Goal: Task Accomplishment & Management: Manage account settings

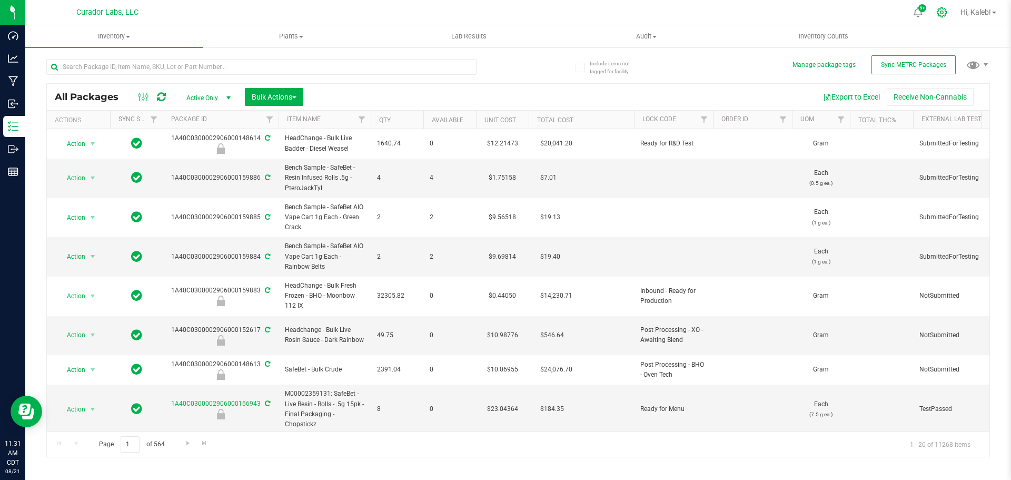
click at [945, 14] on div at bounding box center [941, 12] width 15 height 11
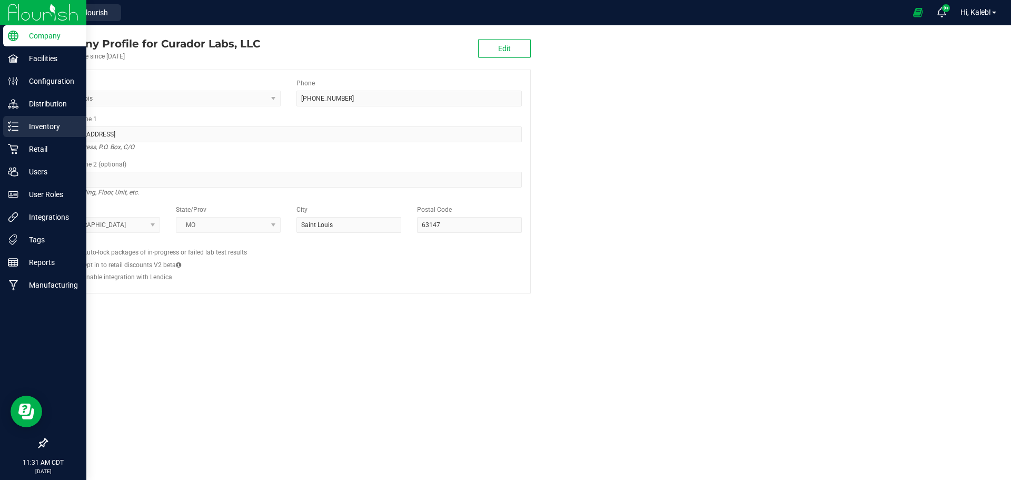
click at [21, 128] on p "Inventory" at bounding box center [49, 126] width 63 height 13
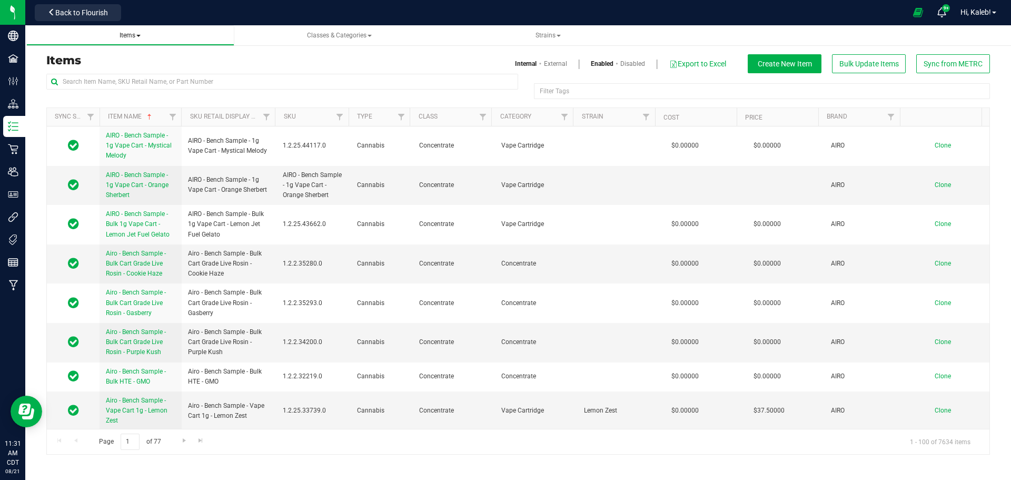
click at [132, 34] on span "Items" at bounding box center [129, 35] width 21 height 7
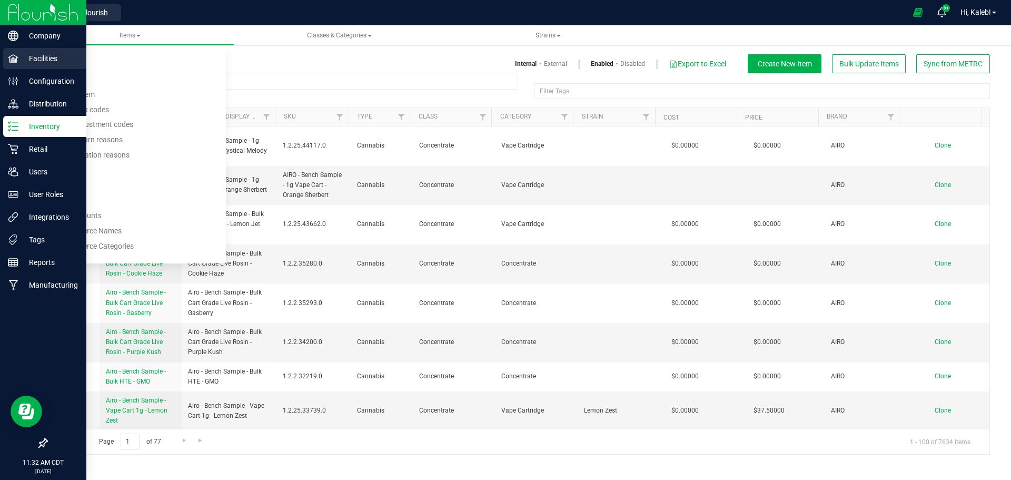
click at [44, 58] on p "Facilities" at bounding box center [49, 58] width 63 height 13
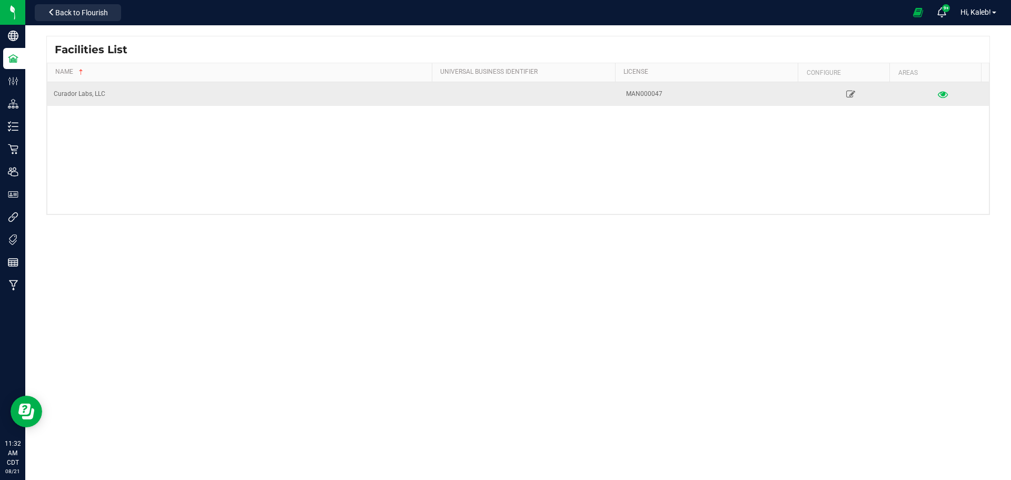
click at [937, 93] on icon at bounding box center [942, 93] width 10 height 7
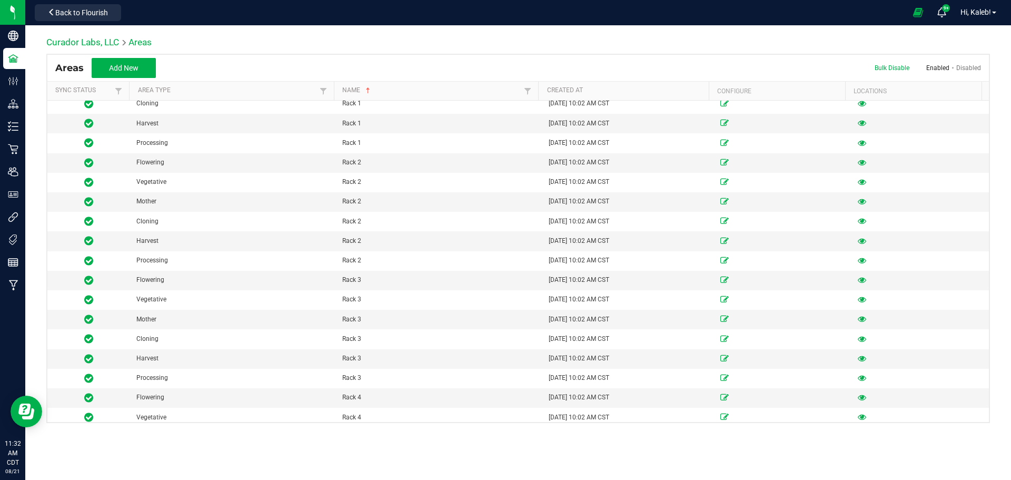
scroll to position [9901, 0]
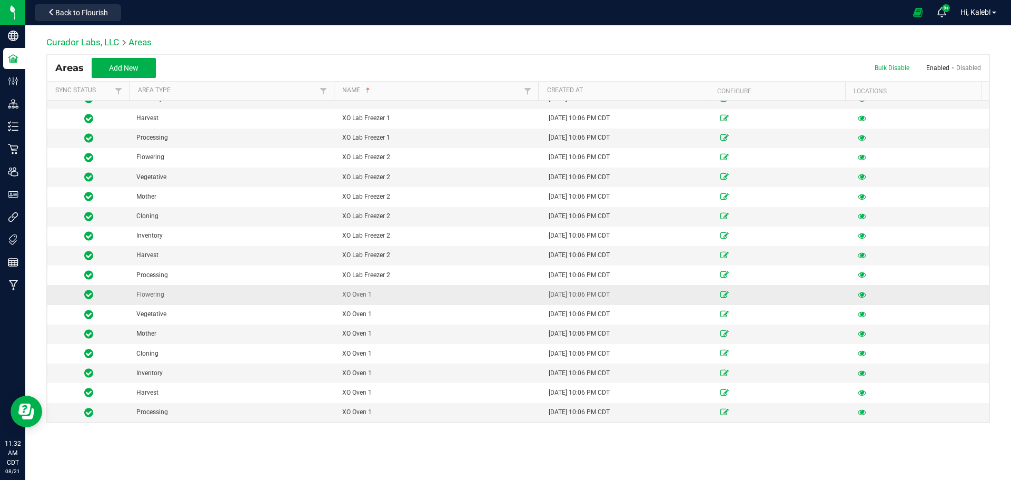
click at [494, 292] on div "XO Oven 1" at bounding box center [439, 295] width 194 height 10
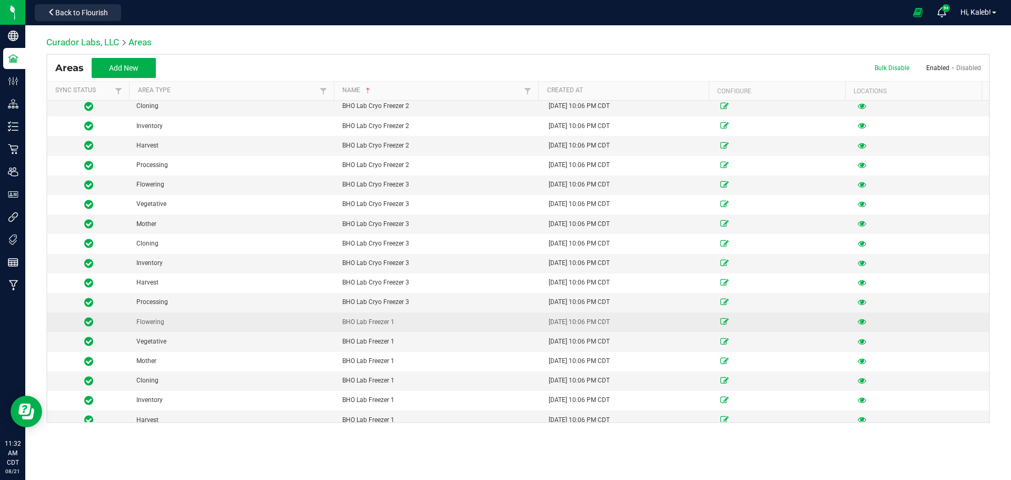
scroll to position [895, 0]
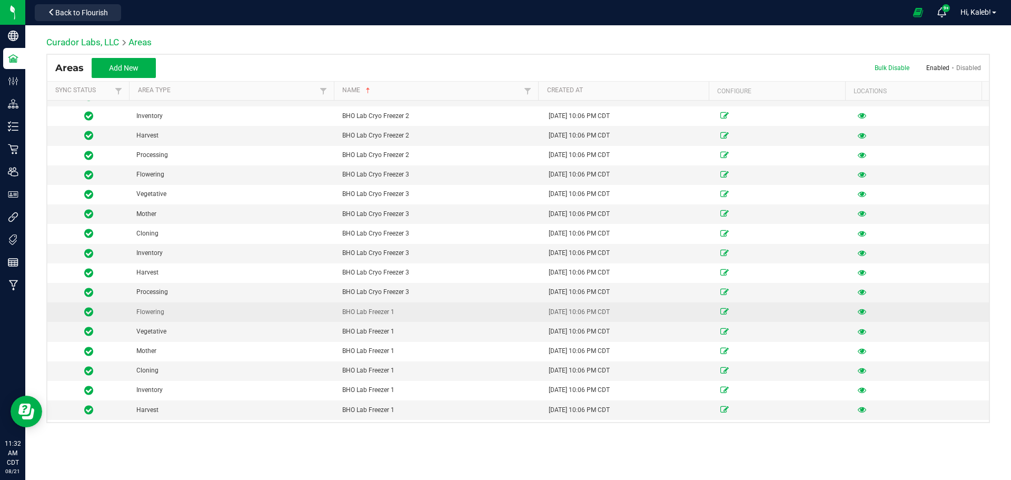
click at [857, 310] on icon at bounding box center [861, 311] width 8 height 6
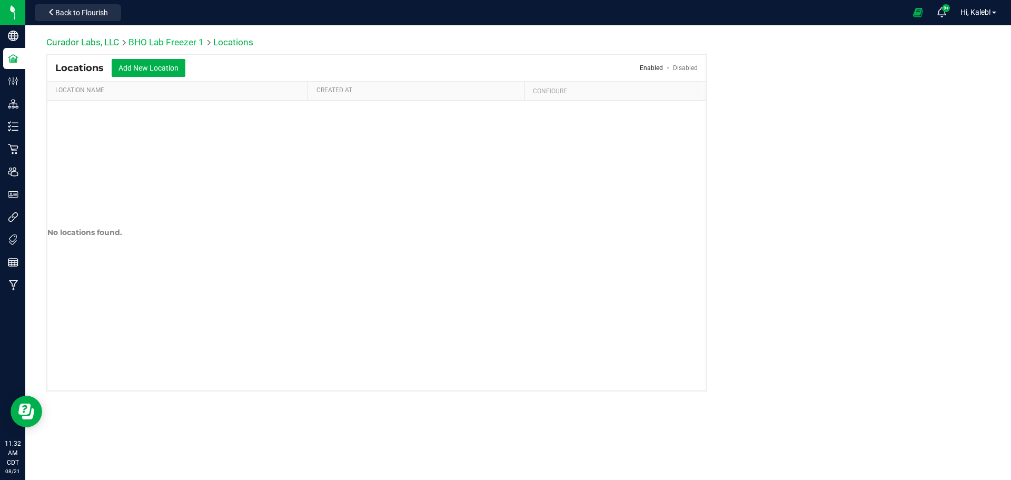
click at [178, 43] on link "BHO Lab Freezer 1" at bounding box center [165, 42] width 75 height 11
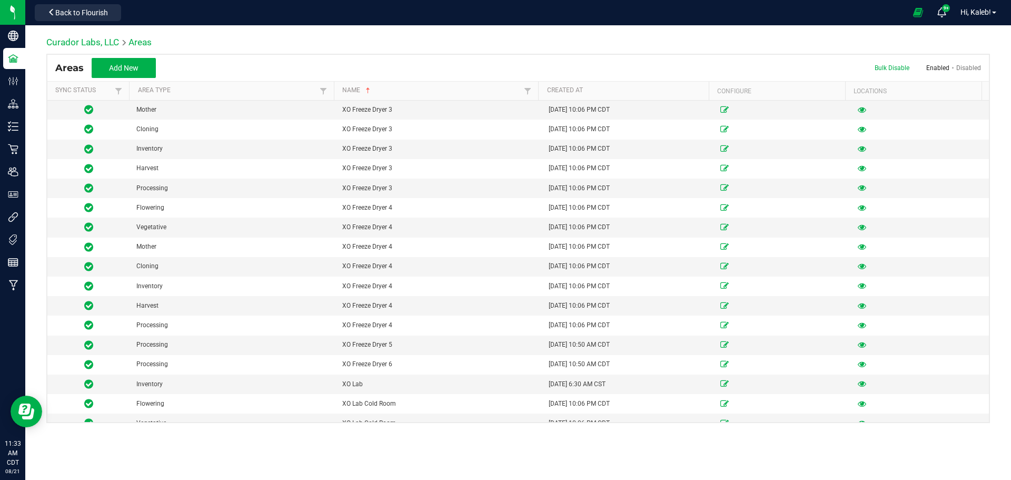
scroll to position [9159, 0]
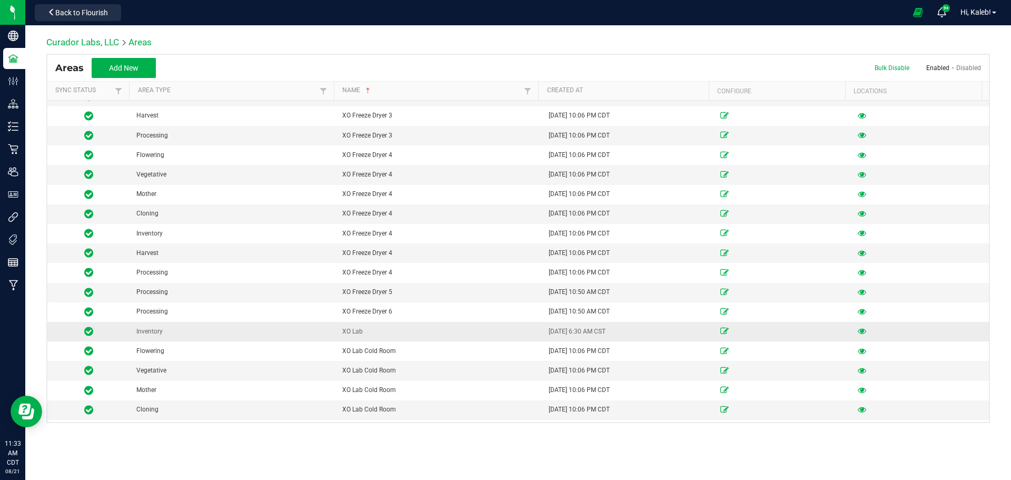
click at [860, 332] on td at bounding box center [919, 331] width 137 height 19
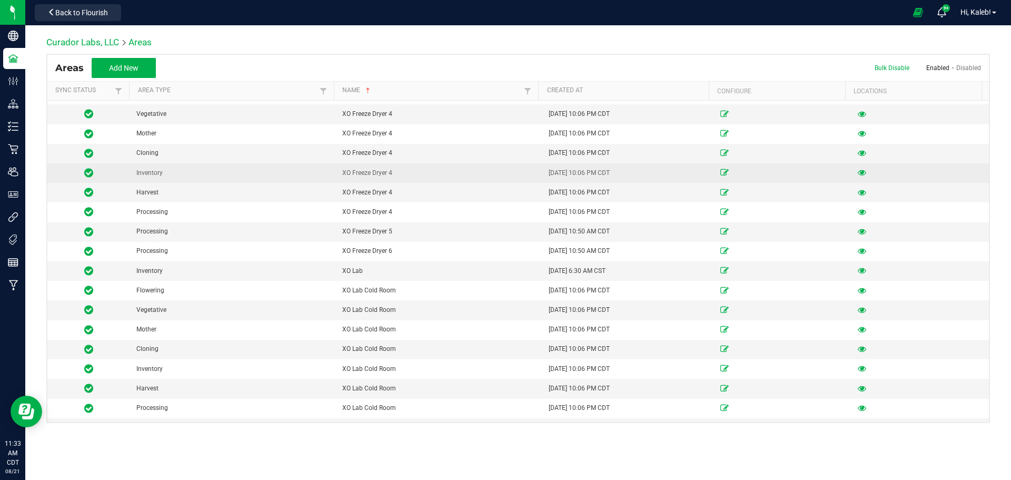
scroll to position [9216, 0]
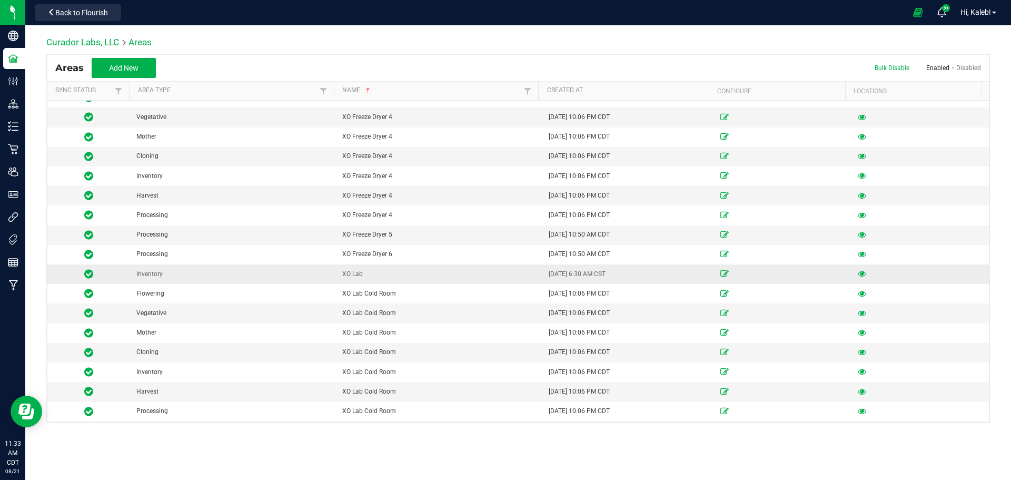
click at [857, 271] on icon at bounding box center [861, 273] width 8 height 6
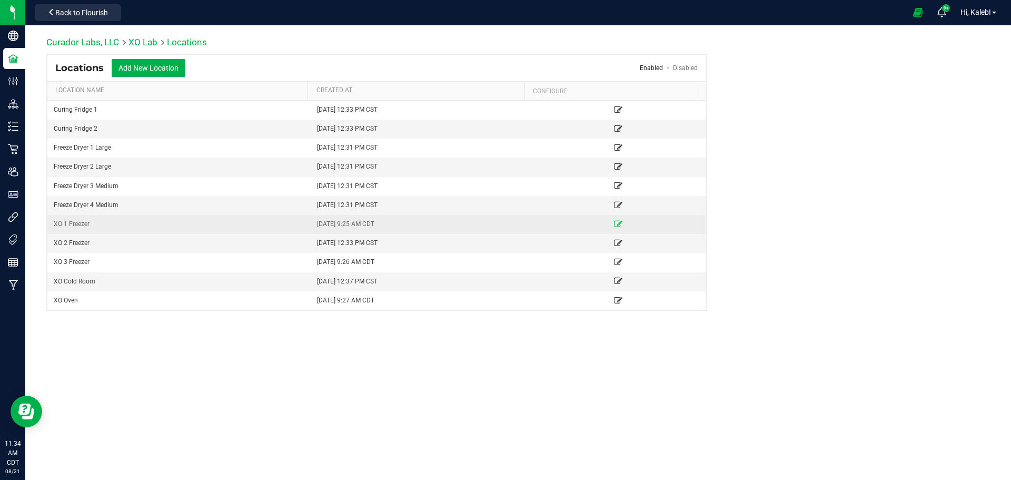
click at [614, 222] on icon at bounding box center [618, 224] width 8 height 6
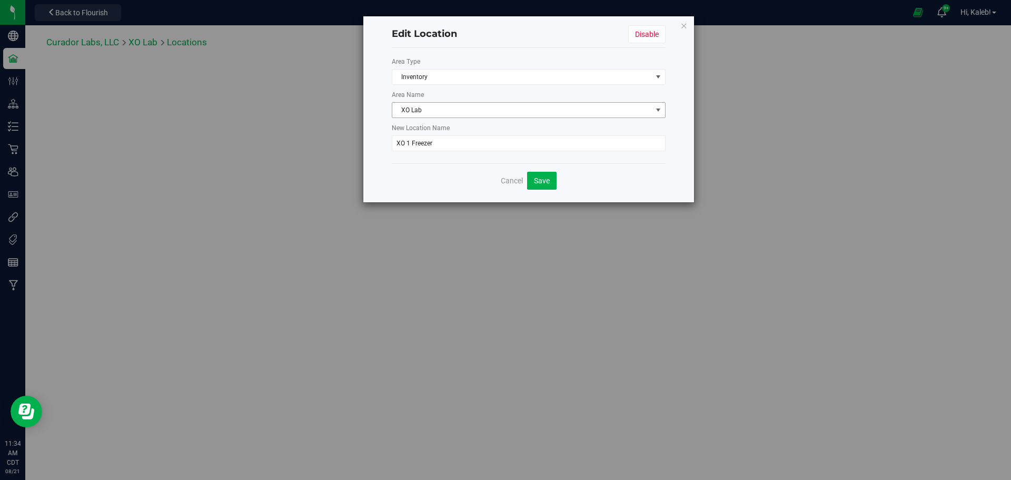
click at [406, 109] on span "XO Lab" at bounding box center [522, 110] width 260 height 15
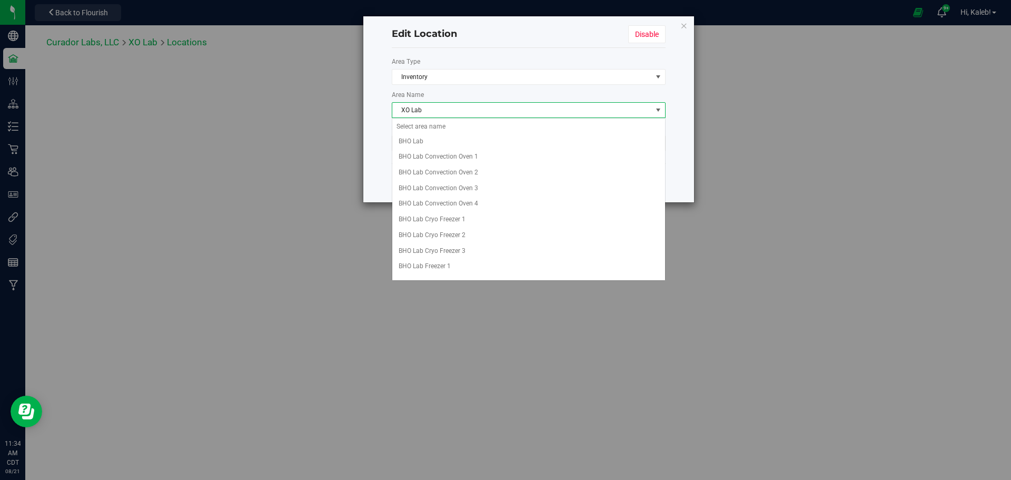
scroll to position [935, 0]
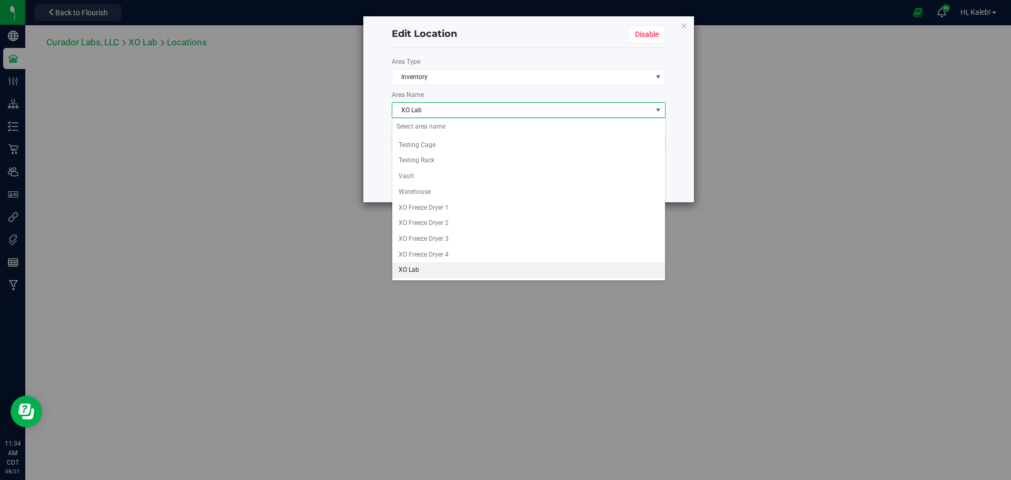
click at [407, 109] on span "XO Lab" at bounding box center [522, 110] width 260 height 15
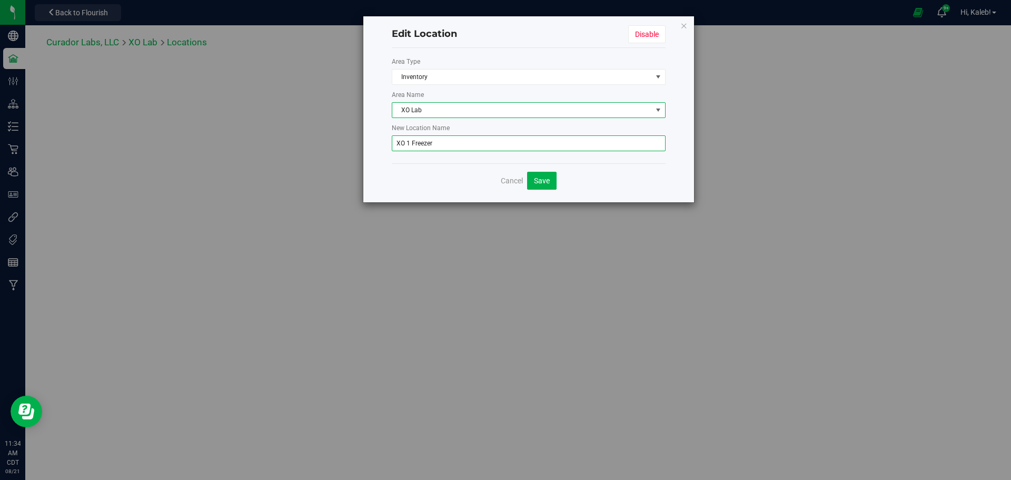
click at [403, 142] on input "XO 1 Freezer" at bounding box center [529, 143] width 274 height 16
type input "XL 1 Freezer"
click at [508, 176] on span "Cancel" at bounding box center [512, 180] width 22 height 8
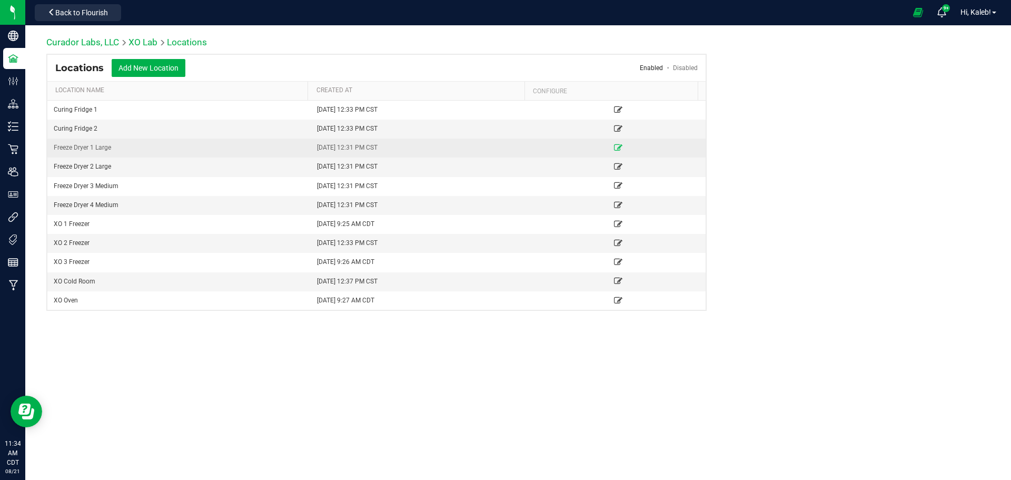
click at [614, 148] on icon at bounding box center [618, 147] width 8 height 6
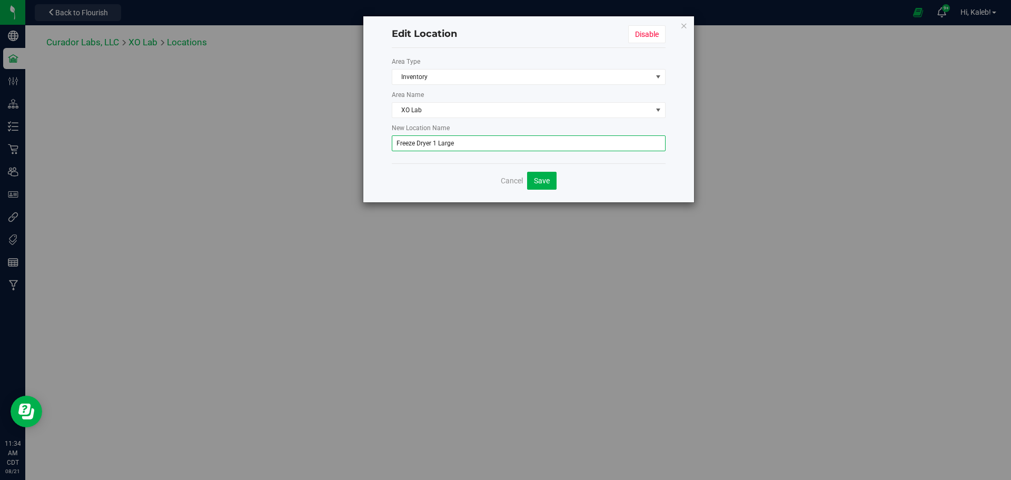
click at [444, 143] on input "Freeze Dryer 1 Large" at bounding box center [529, 143] width 274 height 16
type input "Freeze Dryer 1 XL"
click at [549, 175] on button "Save" at bounding box center [541, 181] width 29 height 18
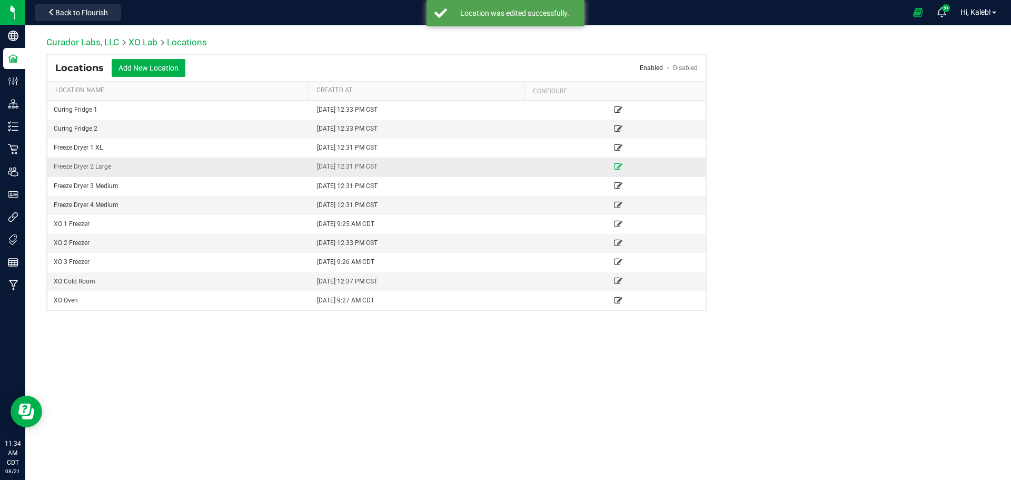
click at [614, 166] on icon at bounding box center [618, 166] width 8 height 6
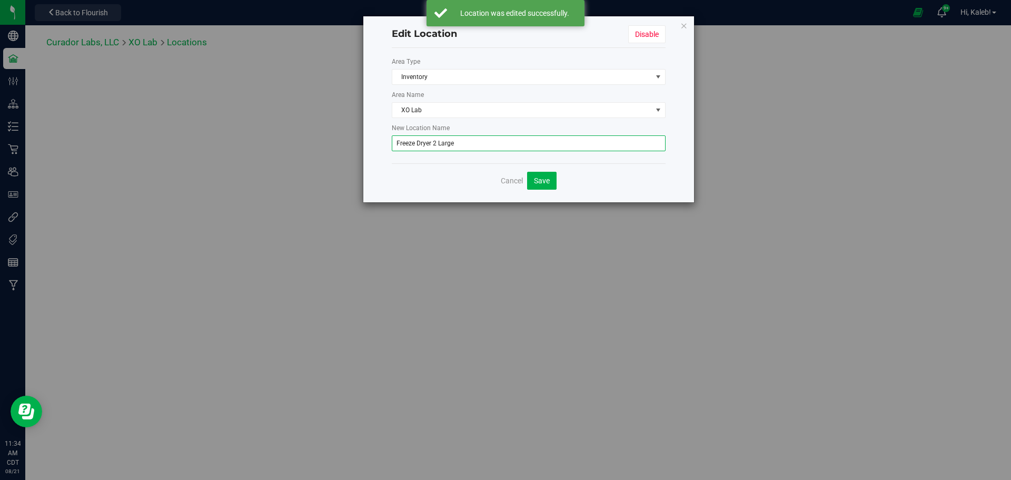
click at [441, 147] on input "Freeze Dryer 2 Large" at bounding box center [529, 143] width 274 height 16
type input "Freeze Dryer 2 XL"
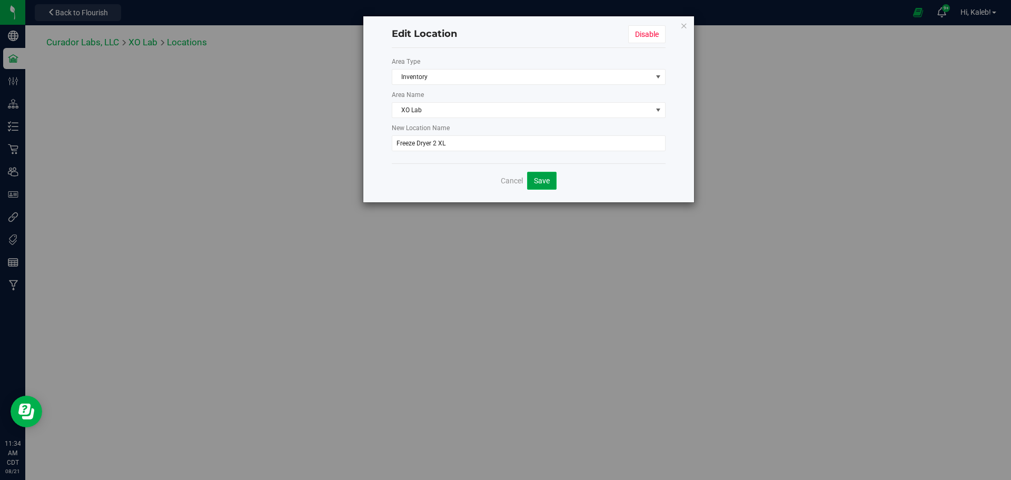
click at [548, 180] on span "Save" at bounding box center [542, 180] width 16 height 8
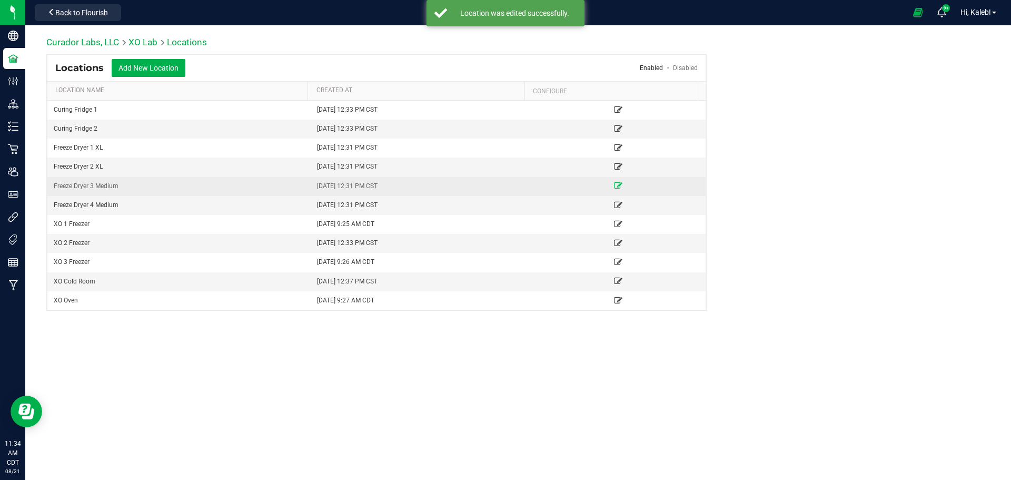
click at [614, 185] on icon at bounding box center [618, 185] width 8 height 6
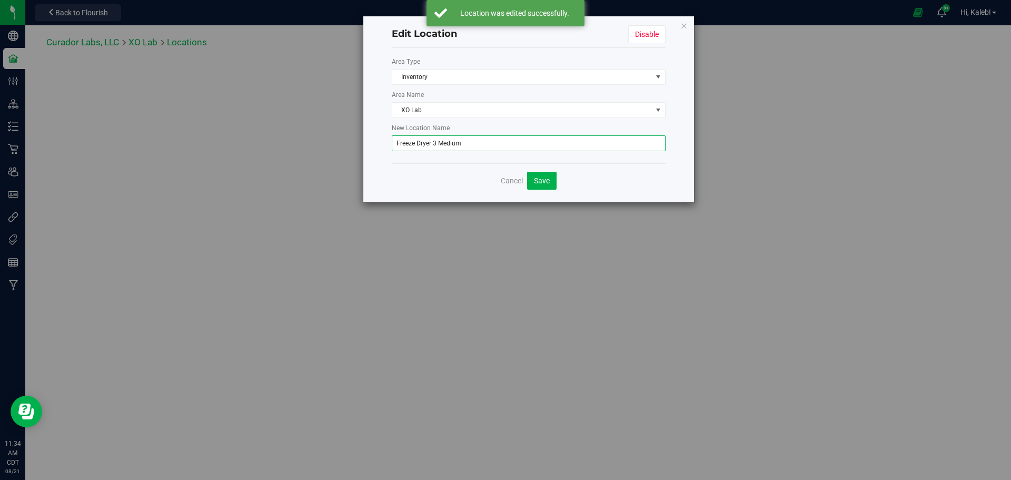
click at [451, 142] on input "Freeze Dryer 3 Medium" at bounding box center [529, 143] width 274 height 16
type input "Freeze Dryer 3 Large"
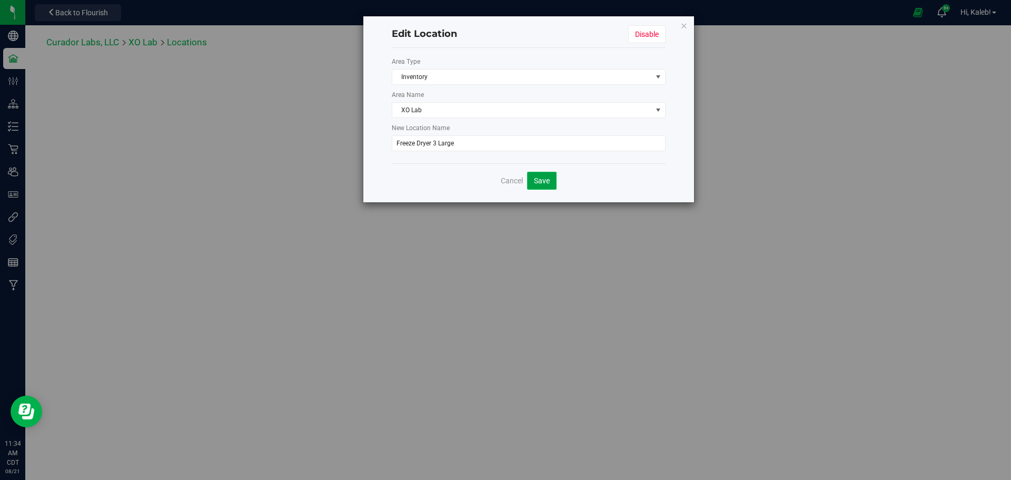
click at [544, 181] on span "Save" at bounding box center [542, 180] width 16 height 8
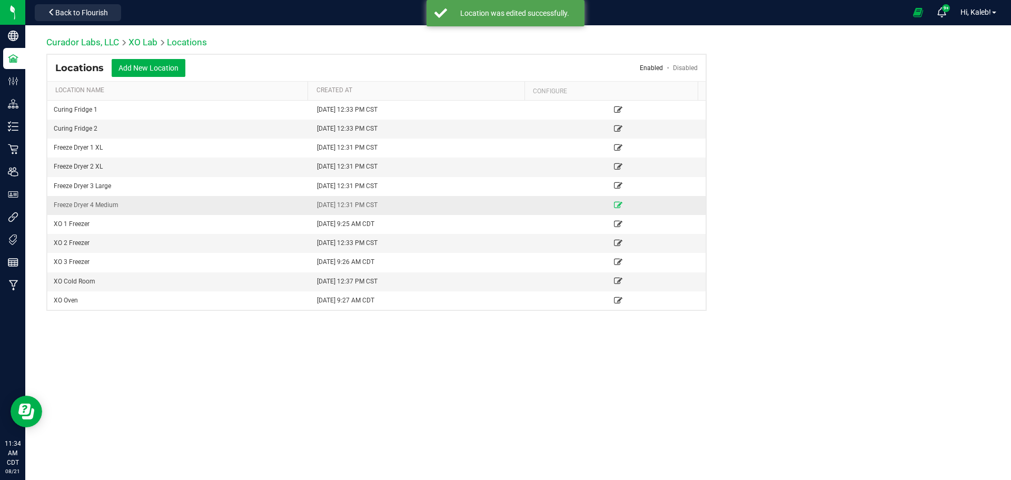
click at [614, 202] on icon at bounding box center [618, 205] width 8 height 6
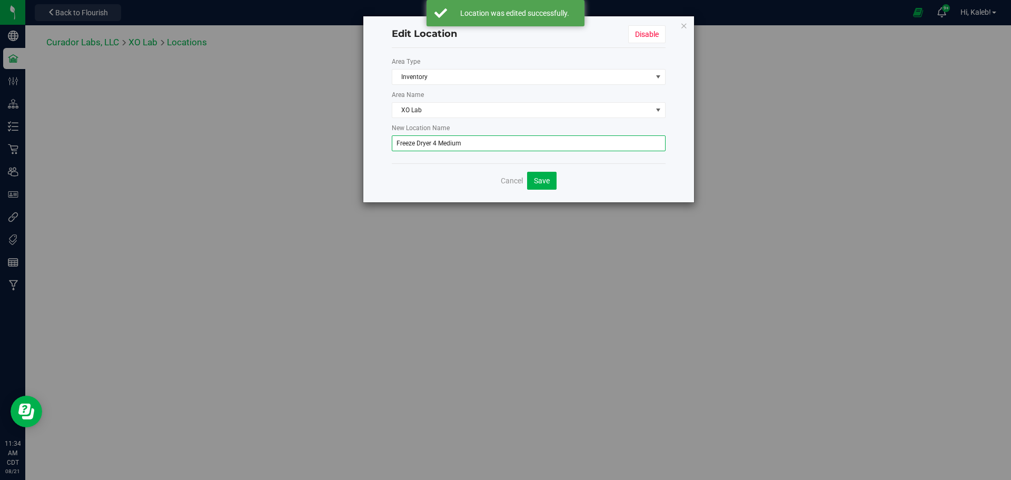
click at [448, 145] on input "Freeze Dryer 4 Medium" at bounding box center [529, 143] width 274 height 16
type input "Freeze Dryer 4 Large"
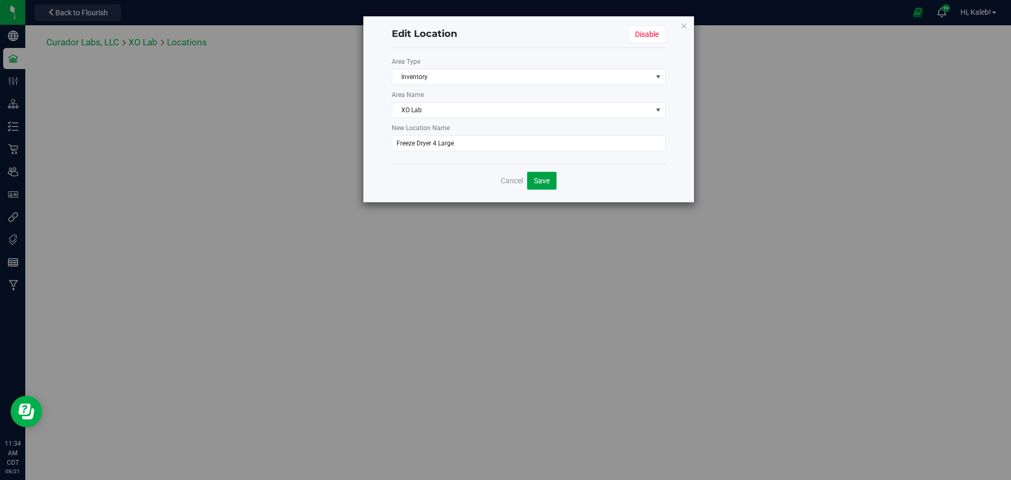
click at [541, 182] on span "Save" at bounding box center [542, 180] width 16 height 8
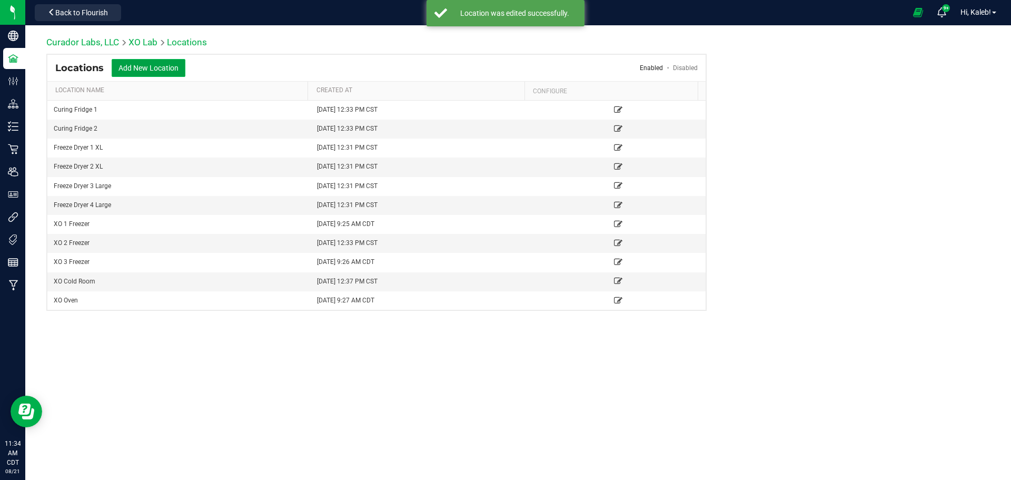
click at [178, 66] on button "Add New Location" at bounding box center [149, 68] width 74 height 18
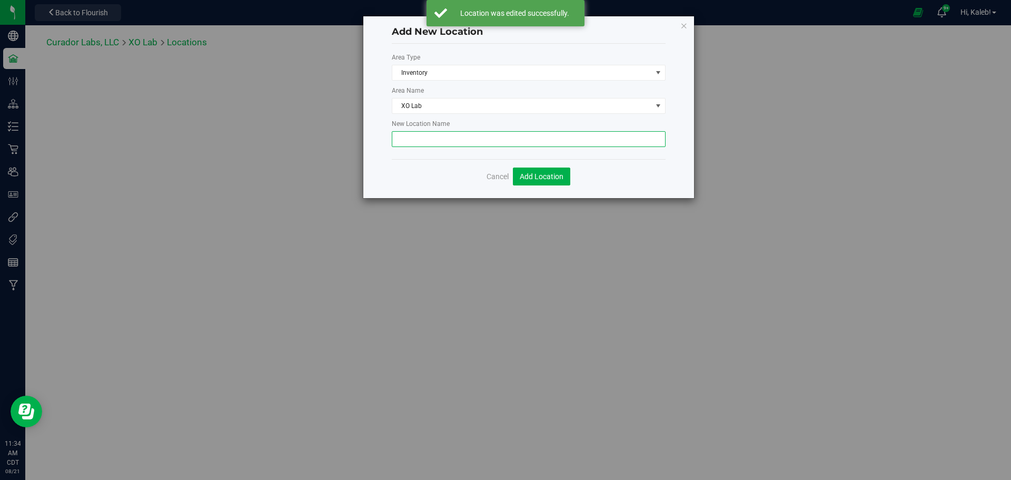
click at [430, 139] on input "text" at bounding box center [529, 139] width 274 height 16
type input "Freeze Dryer 5 Medium"
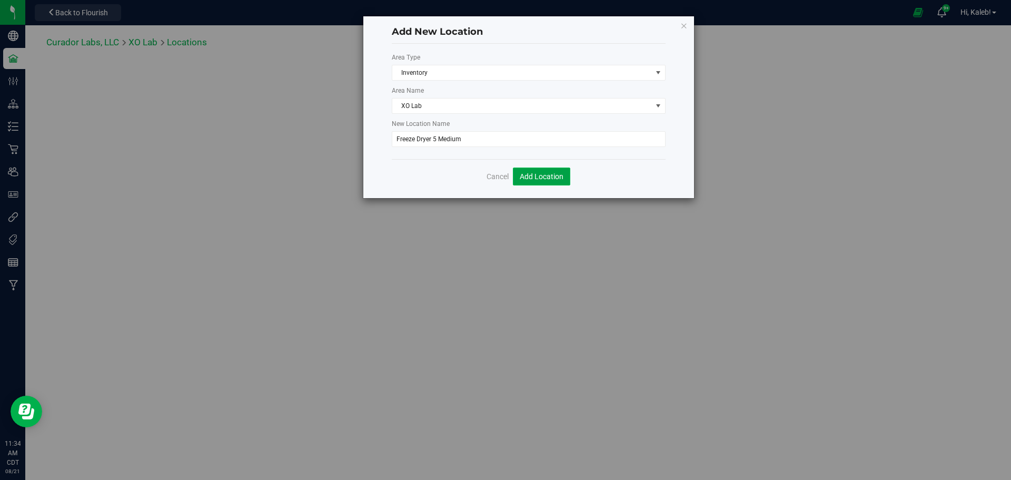
click at [544, 179] on span "Add Location" at bounding box center [542, 176] width 44 height 8
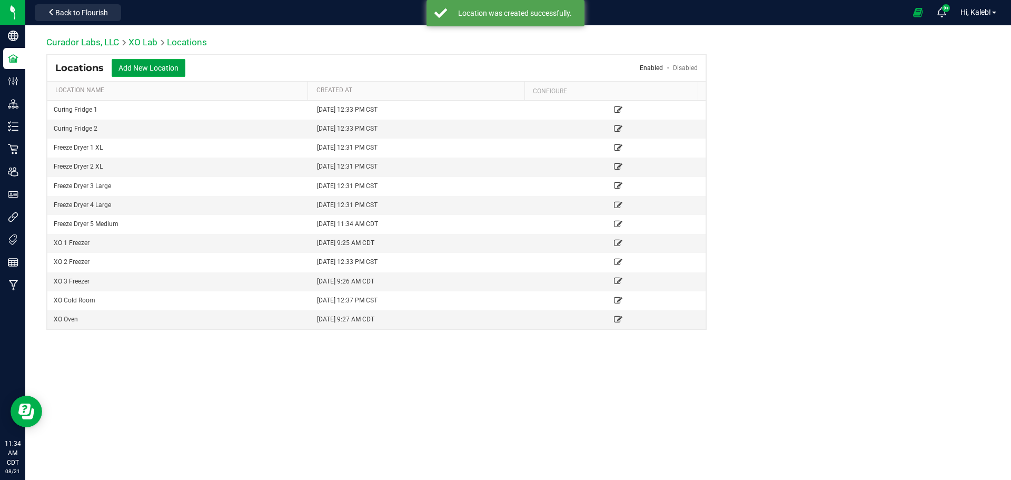
click at [133, 65] on button "Add New Location" at bounding box center [149, 68] width 74 height 18
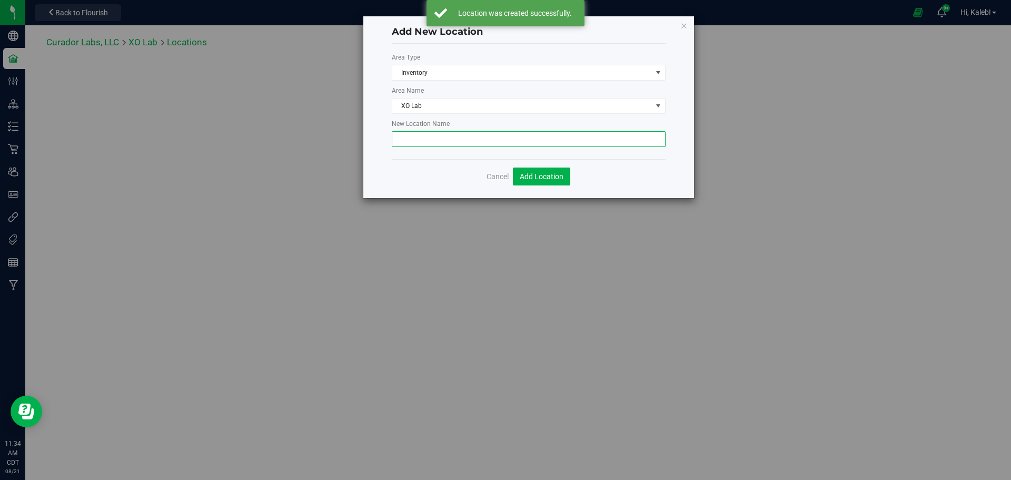
click at [436, 139] on input "text" at bounding box center [529, 139] width 274 height 16
type input "Freeze Dryer 6 Large"
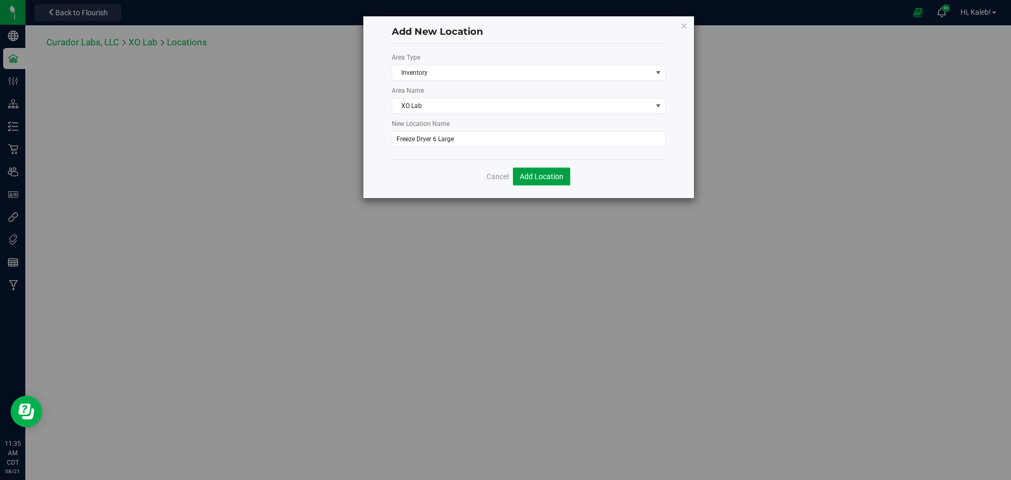
click at [539, 178] on span "Add Location" at bounding box center [542, 176] width 44 height 8
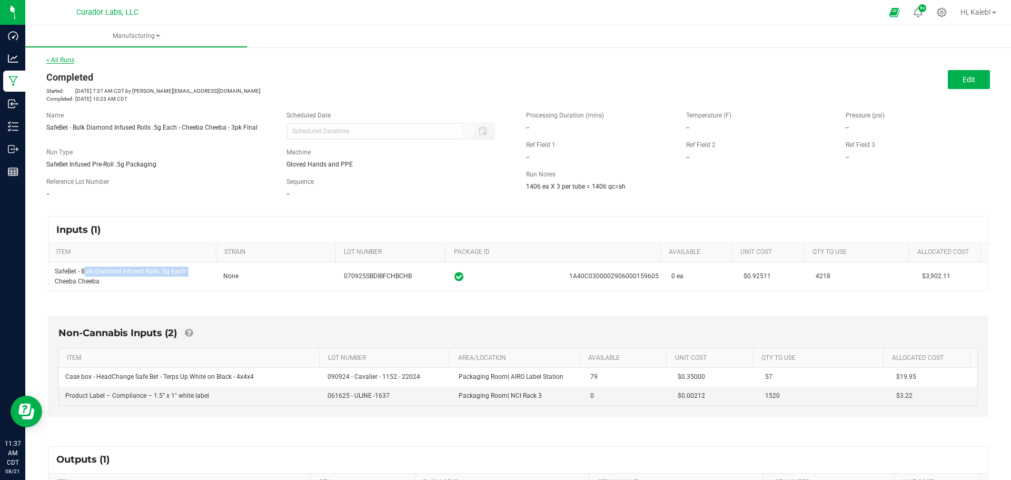
click at [67, 61] on link "< All Runs" at bounding box center [60, 59] width 28 height 7
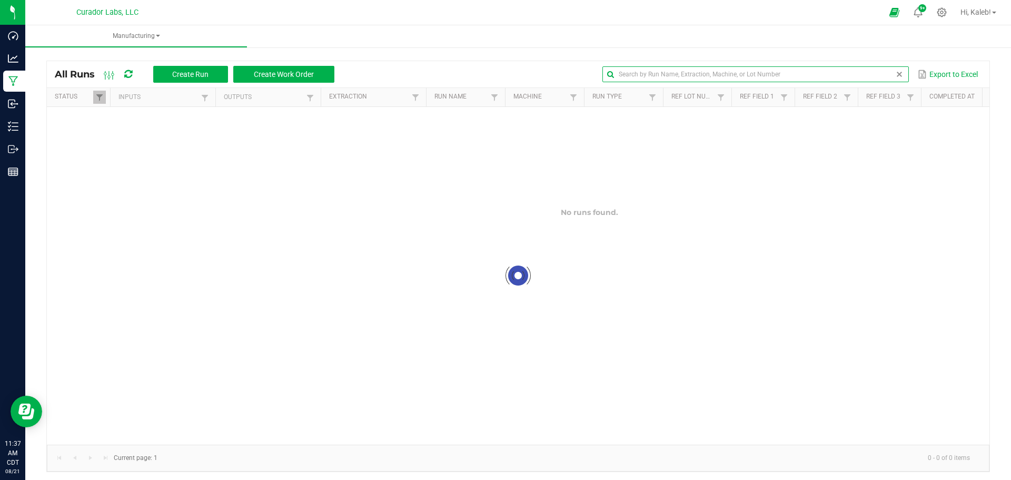
drag, startPoint x: 881, startPoint y: 71, endPoint x: 876, endPoint y: 76, distance: 6.7
click at [879, 74] on input "text" at bounding box center [755, 74] width 306 height 16
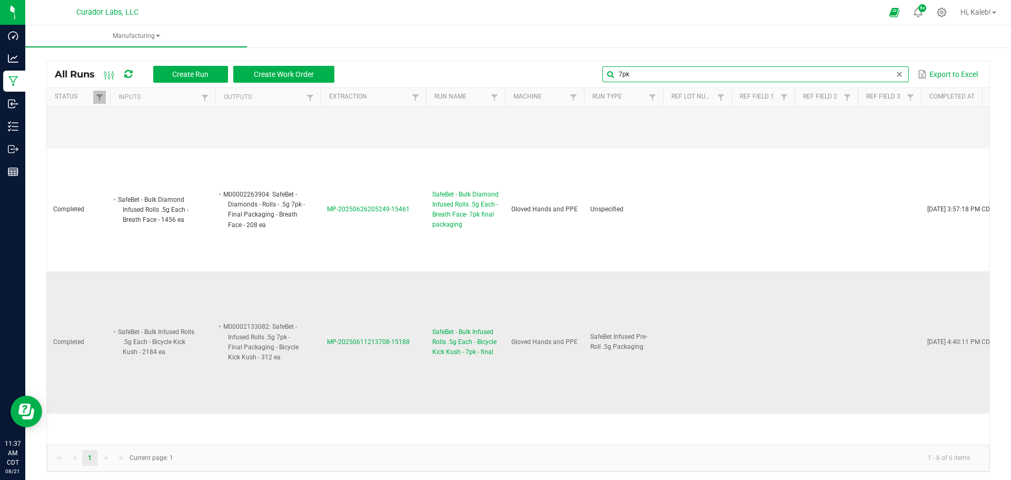
scroll to position [368, 0]
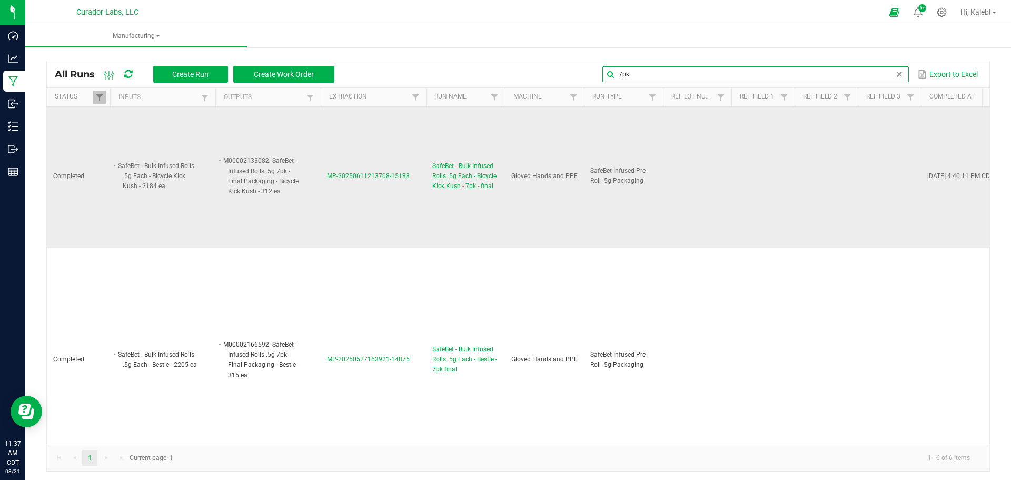
type input "7pk"
click at [361, 175] on span "MP-20250611213708-15188" at bounding box center [368, 175] width 83 height 7
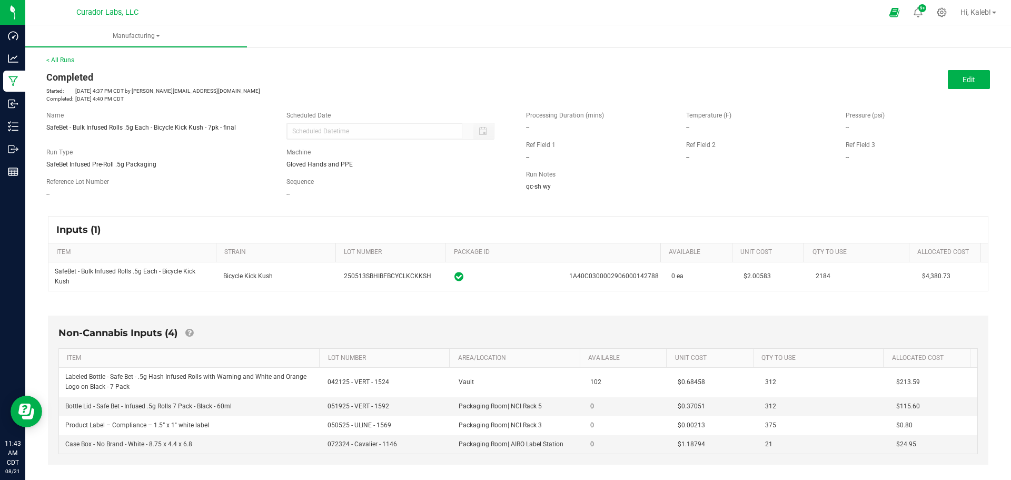
click at [140, 101] on p "Completed: [DATE] 4:40 PM CDT" at bounding box center [278, 99] width 464 height 8
click at [63, 62] on link "< All Runs" at bounding box center [60, 59] width 28 height 7
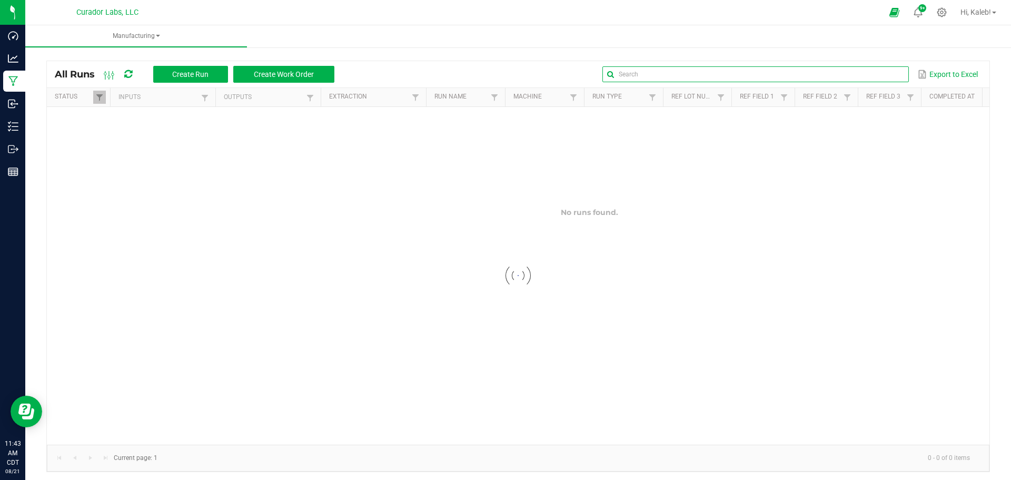
click at [874, 74] on input "text" at bounding box center [755, 74] width 306 height 16
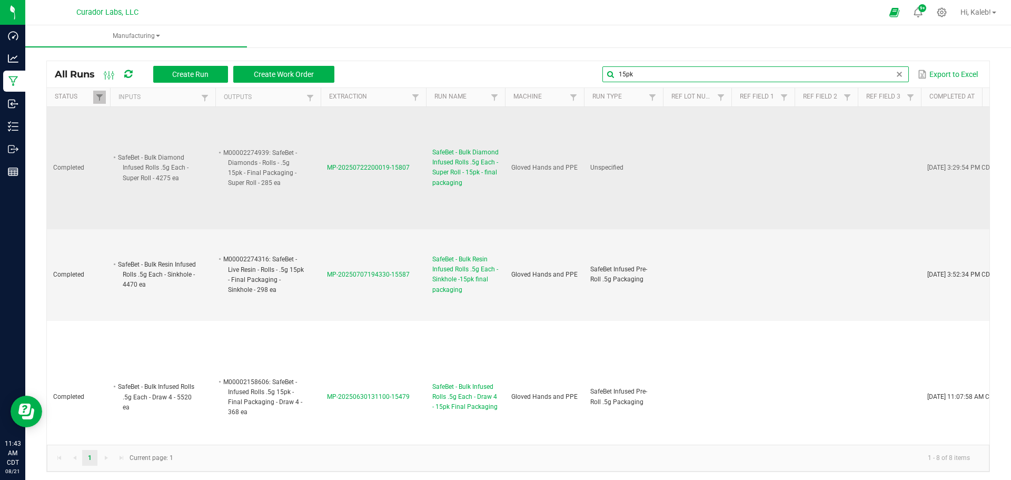
type input "15pk"
click at [374, 166] on span "MP-20250722200019-15807" at bounding box center [368, 167] width 83 height 7
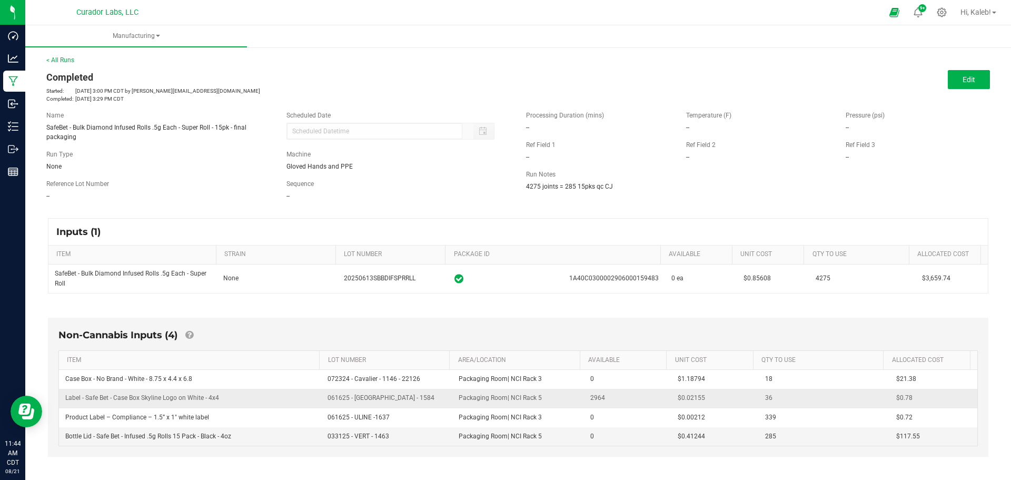
click at [591, 400] on span "2964" at bounding box center [597, 397] width 15 height 7
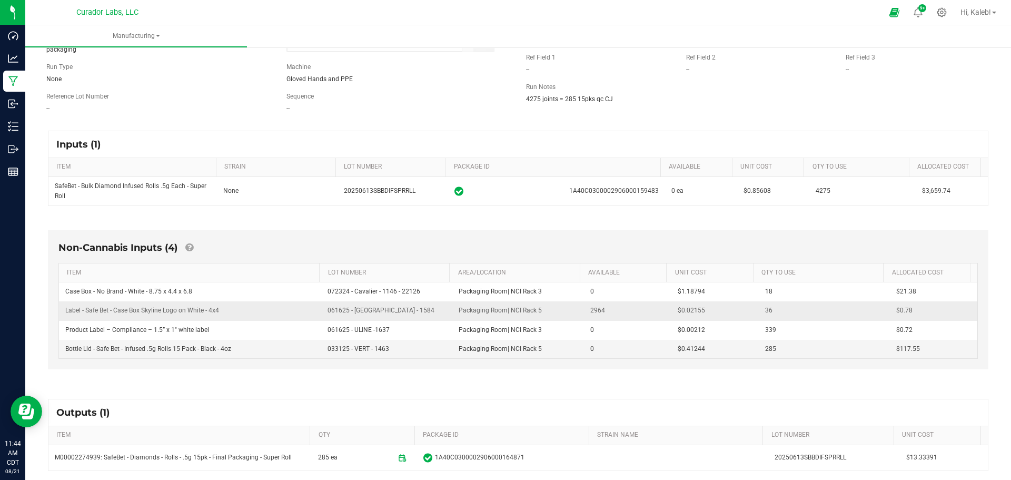
scroll to position [105, 0]
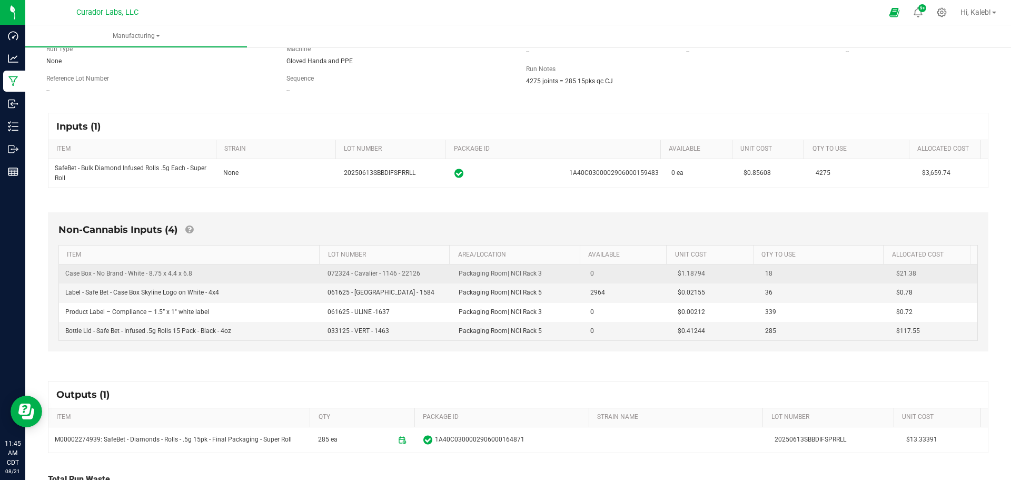
click at [765, 272] on span "18" at bounding box center [768, 273] width 7 height 7
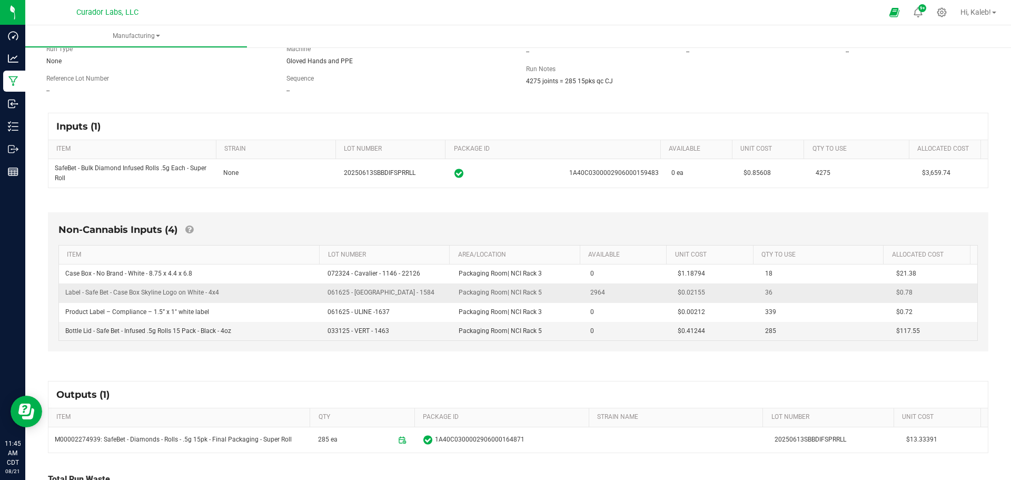
click at [765, 292] on span "36" at bounding box center [768, 291] width 7 height 7
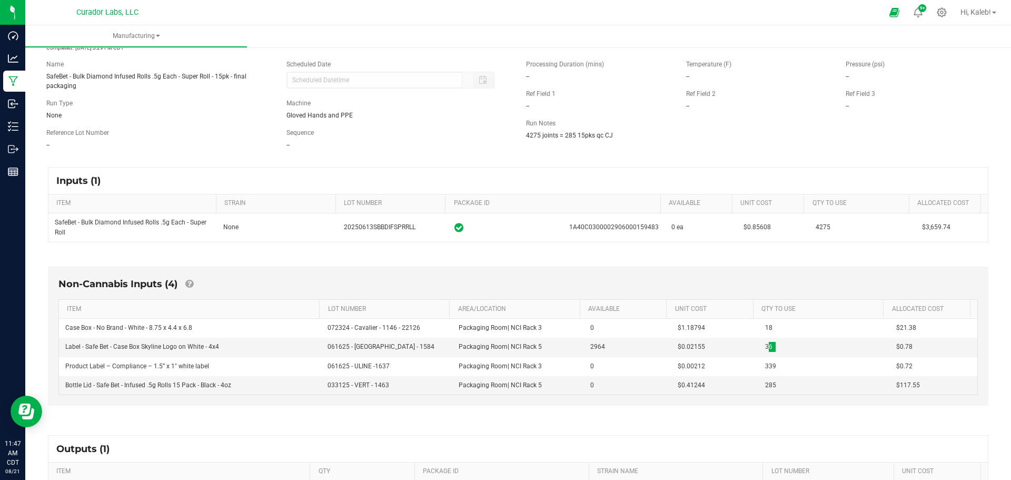
scroll to position [0, 0]
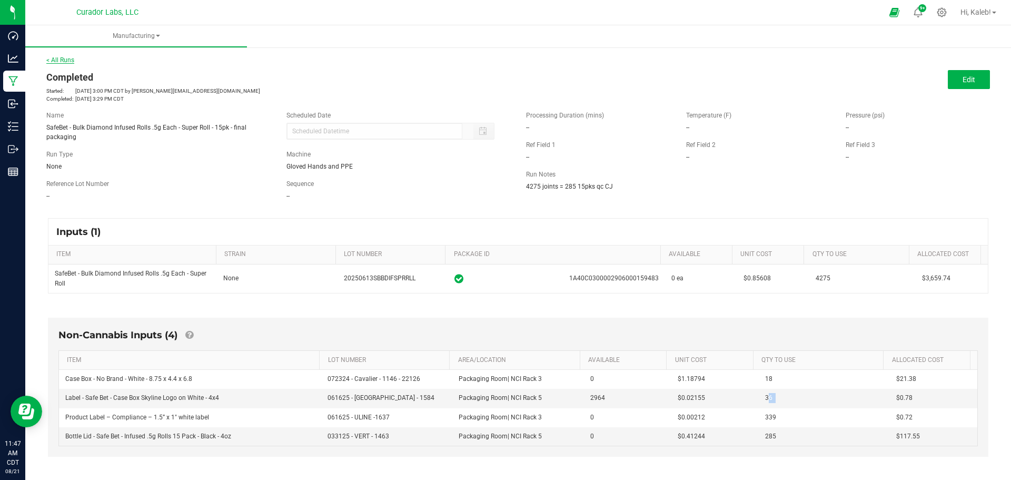
click at [64, 57] on link "< All Runs" at bounding box center [60, 59] width 28 height 7
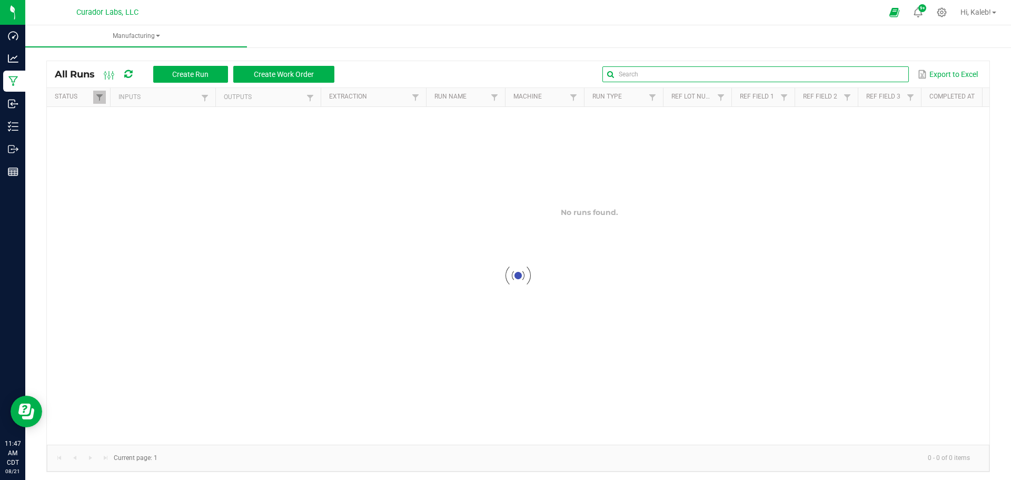
click at [882, 74] on input "text" at bounding box center [755, 74] width 306 height 16
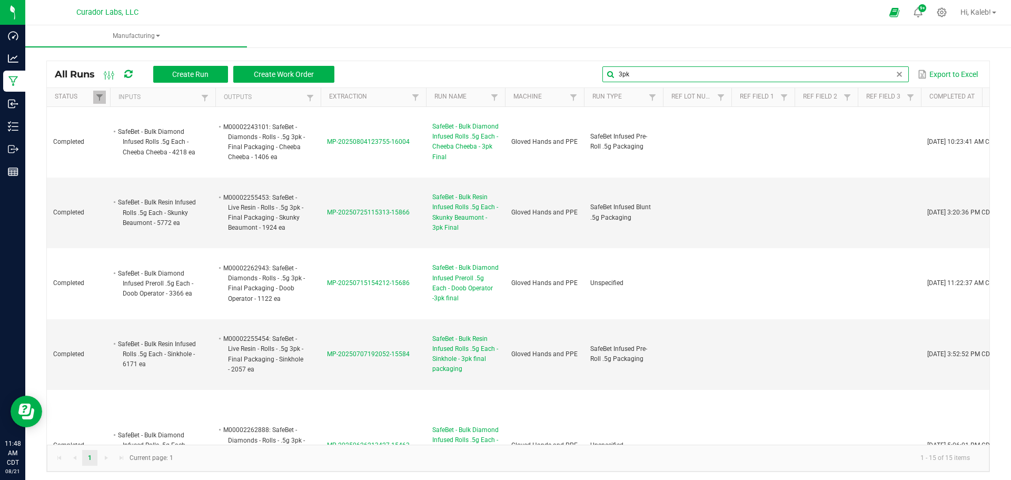
type input "3pk"
click at [343, 213] on span "MP-20250725115313-15866" at bounding box center [368, 211] width 83 height 7
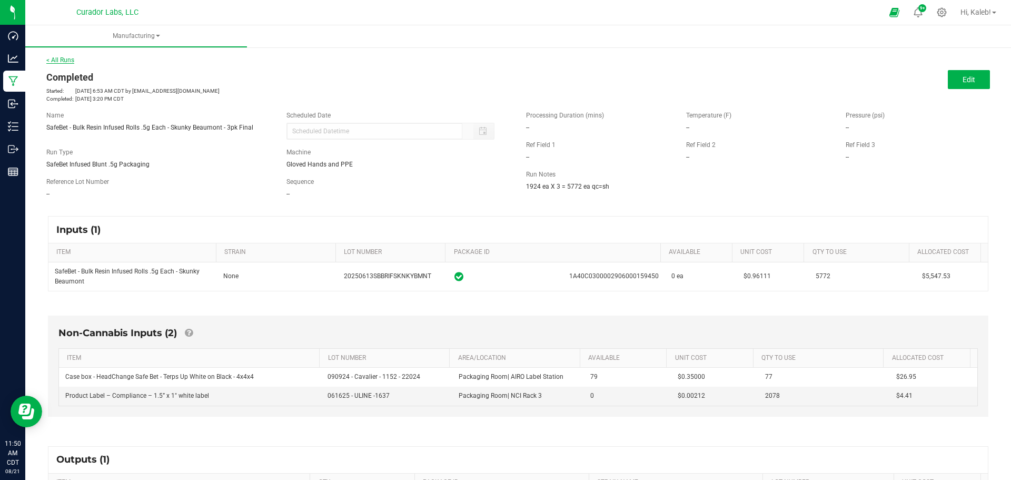
click at [63, 58] on link "< All Runs" at bounding box center [60, 59] width 28 height 7
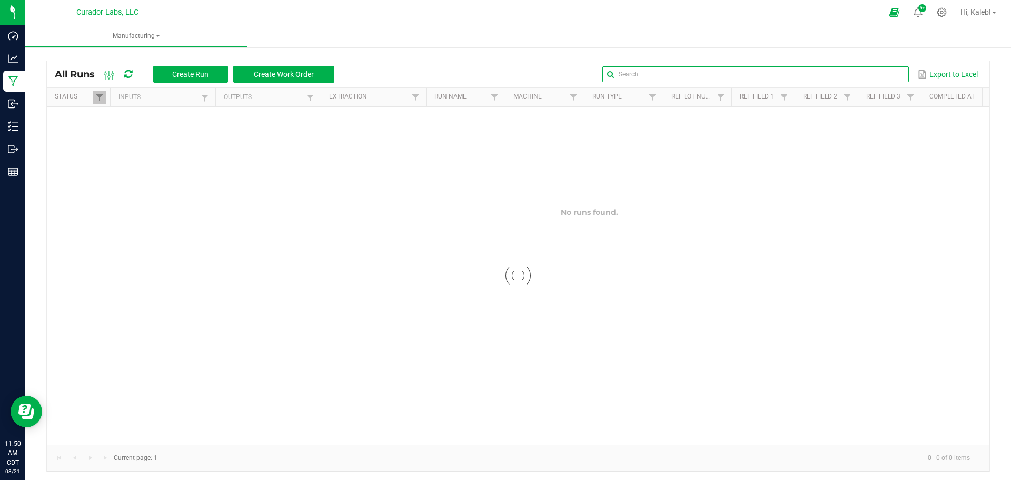
click at [883, 77] on input "text" at bounding box center [755, 74] width 306 height 16
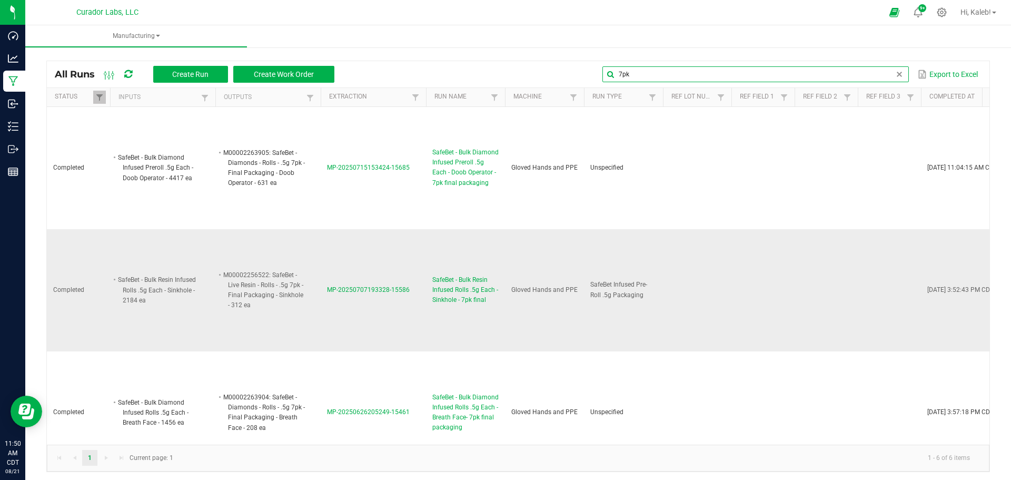
type input "7pk"
click at [358, 289] on span "MP-20250707193328-15586" at bounding box center [368, 289] width 83 height 7
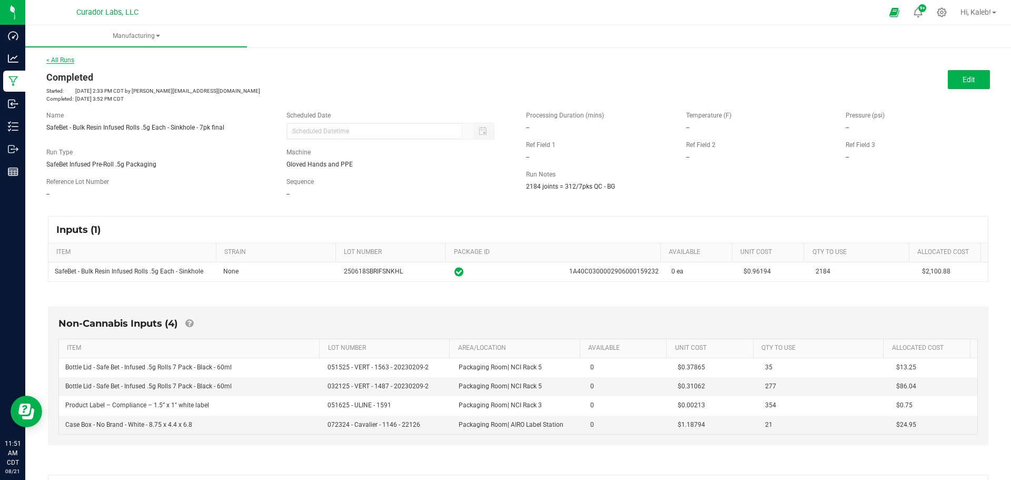
click at [59, 61] on link "< All Runs" at bounding box center [60, 59] width 28 height 7
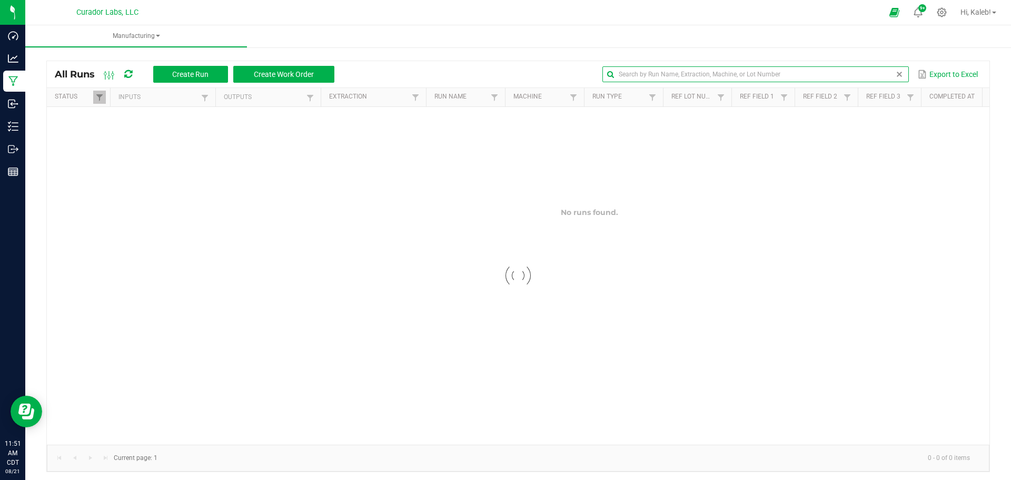
click at [881, 75] on input "text" at bounding box center [755, 74] width 306 height 16
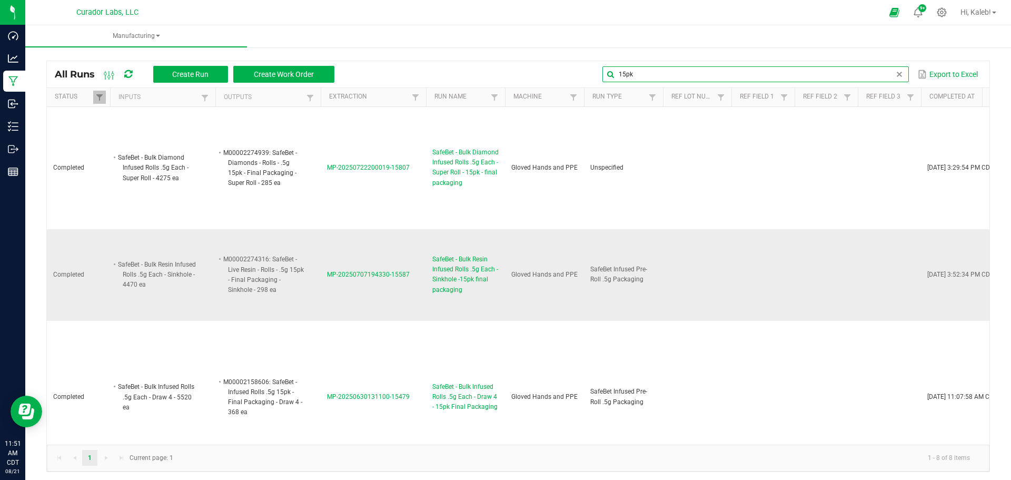
type input "15pk"
click at [363, 278] on td "MP-20250707194330-15587" at bounding box center [373, 275] width 105 height 92
click at [363, 274] on span "MP-20250707194330-15587" at bounding box center [368, 274] width 83 height 7
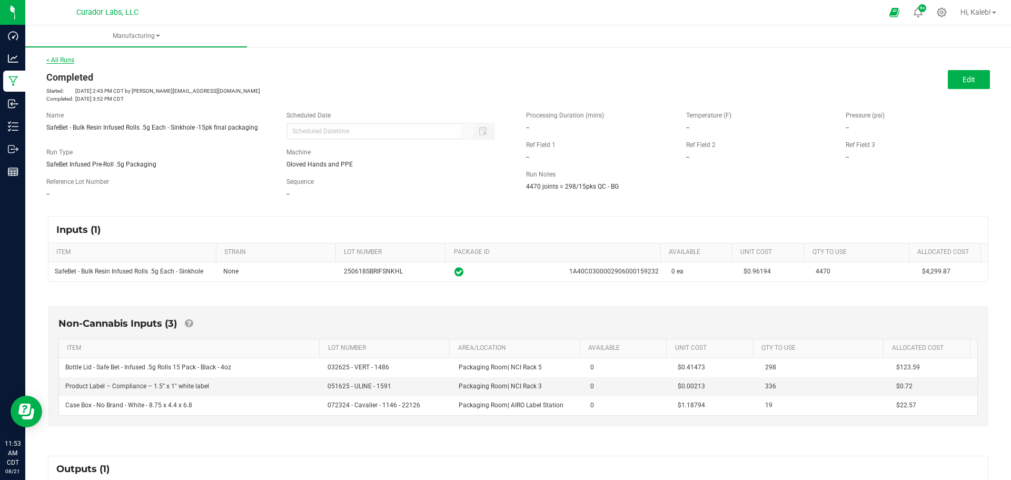
drag, startPoint x: 67, startPoint y: 67, endPoint x: 66, endPoint y: 61, distance: 6.9
click at [68, 67] on div "< All Runs Completed Started: [DATE] 2:43 PM CDT by [PERSON_NAME][EMAIL_ADDRESS…" at bounding box center [517, 78] width 943 height 47
click at [66, 59] on link "< All Runs" at bounding box center [60, 59] width 28 height 7
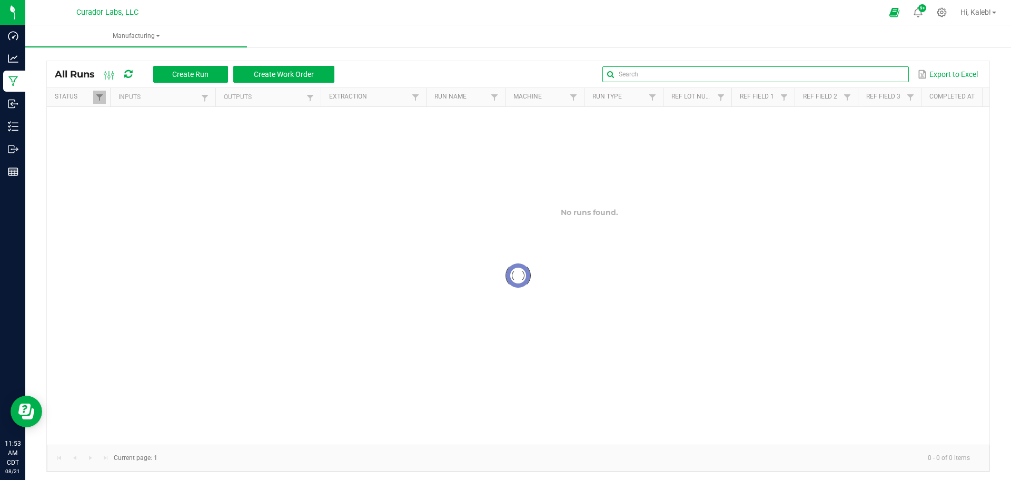
click at [891, 71] on global-search-input-ngx at bounding box center [755, 74] width 306 height 7
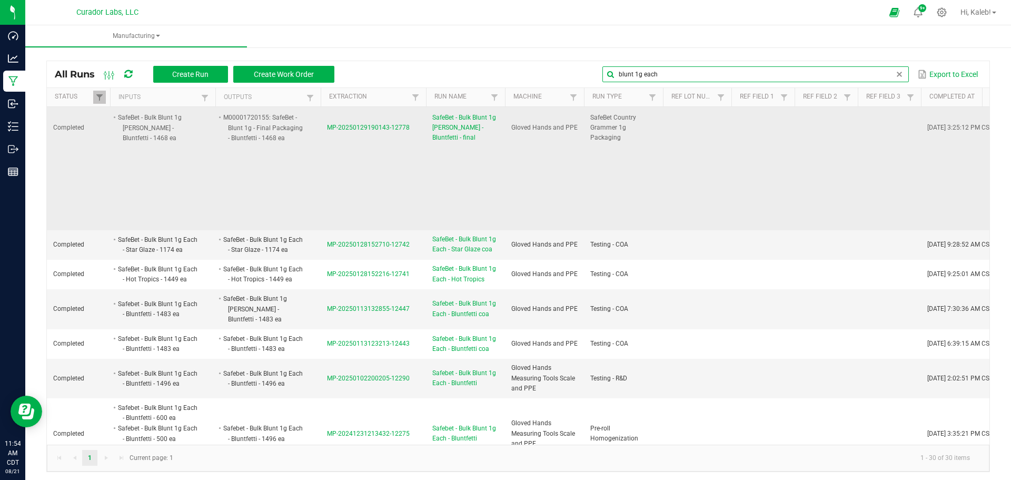
scroll to position [1840, 0]
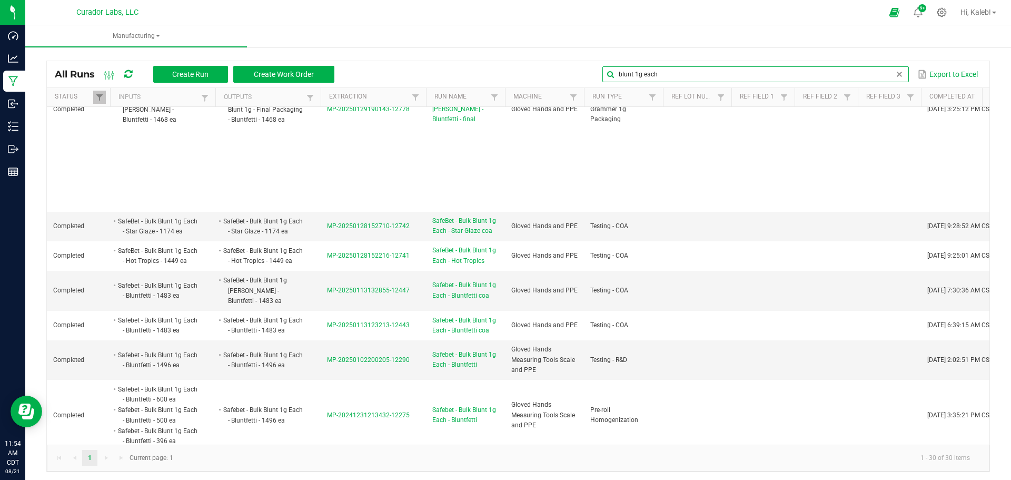
type input "blunt 1g each"
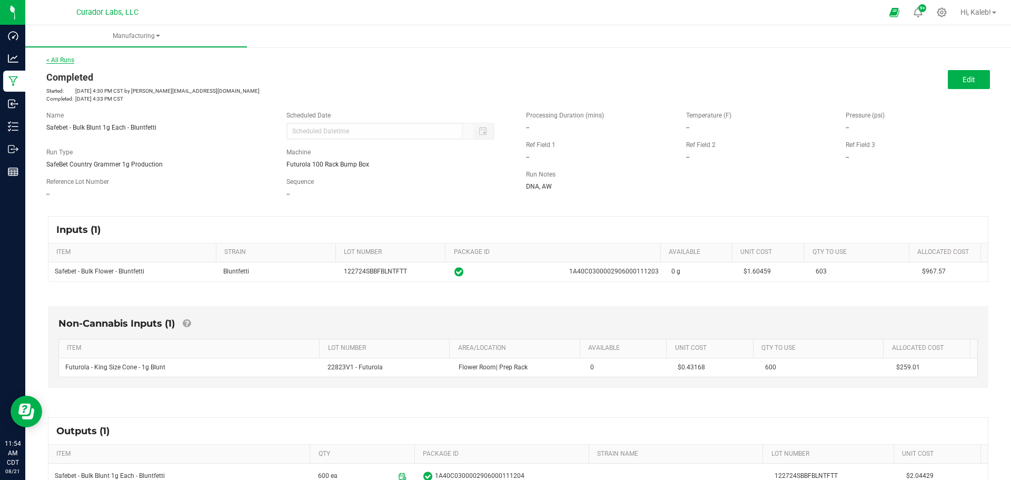
click at [54, 62] on link "< All Runs" at bounding box center [60, 59] width 28 height 7
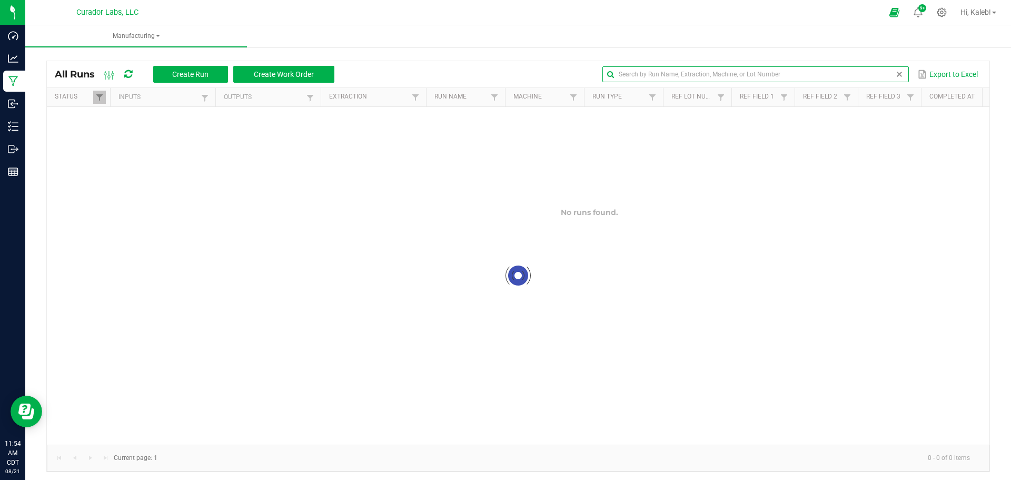
click at [874, 68] on input "text" at bounding box center [755, 74] width 306 height 16
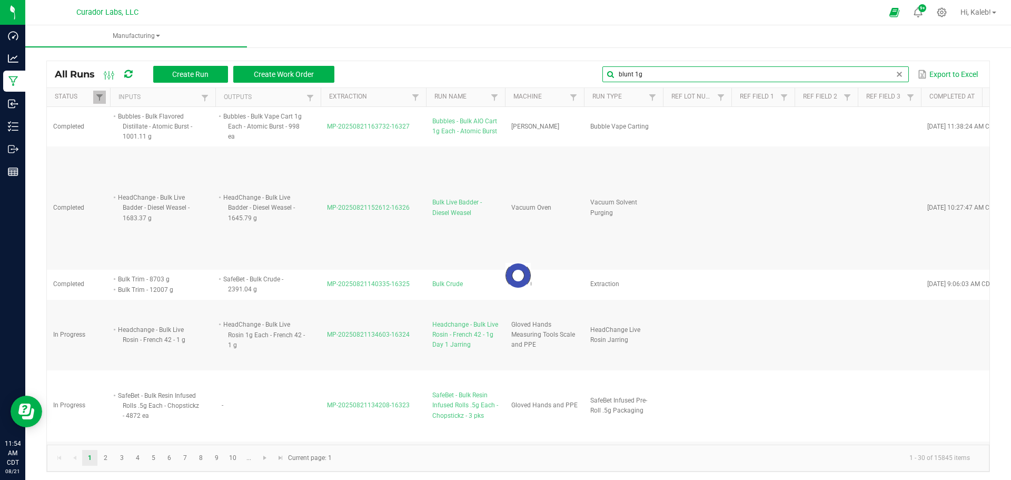
type input "blunt 1g"
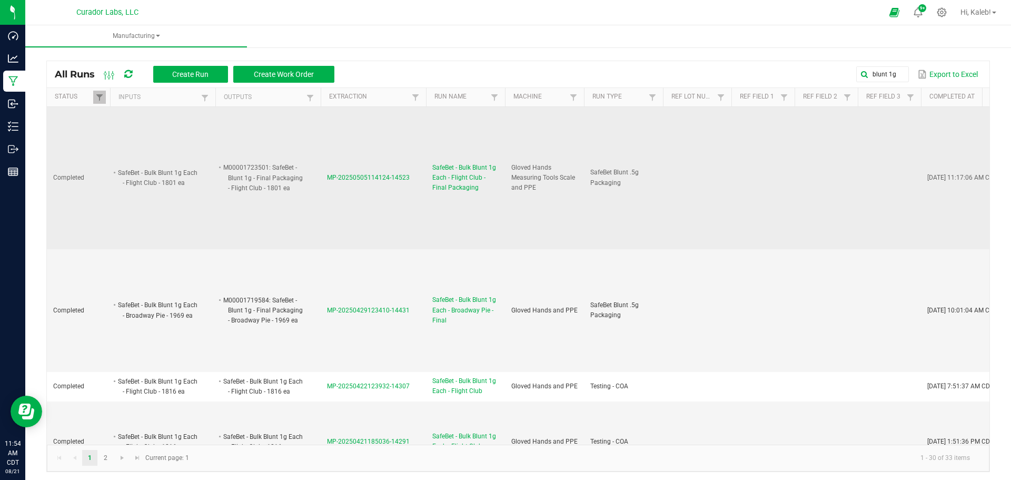
click at [353, 176] on span "MP-20250505114124-14523" at bounding box center [368, 177] width 83 height 7
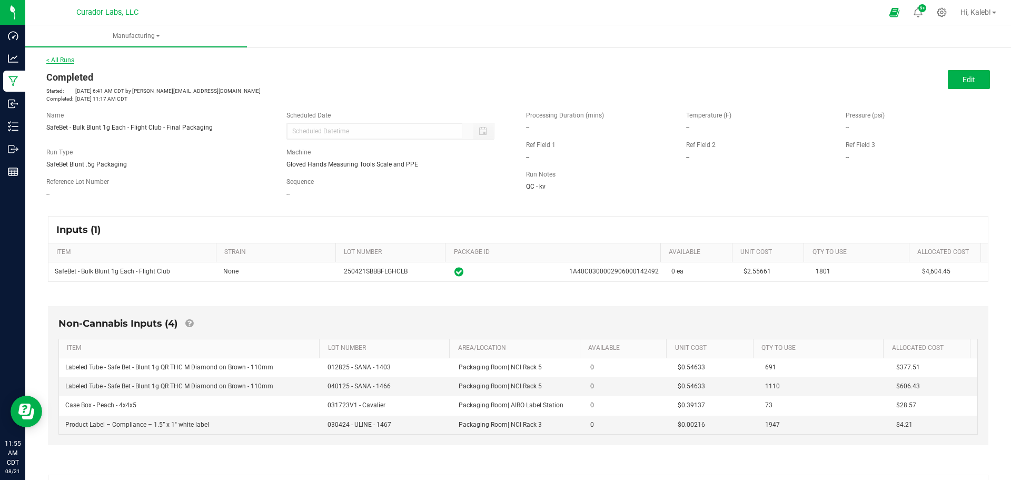
click at [60, 59] on link "< All Runs" at bounding box center [60, 59] width 28 height 7
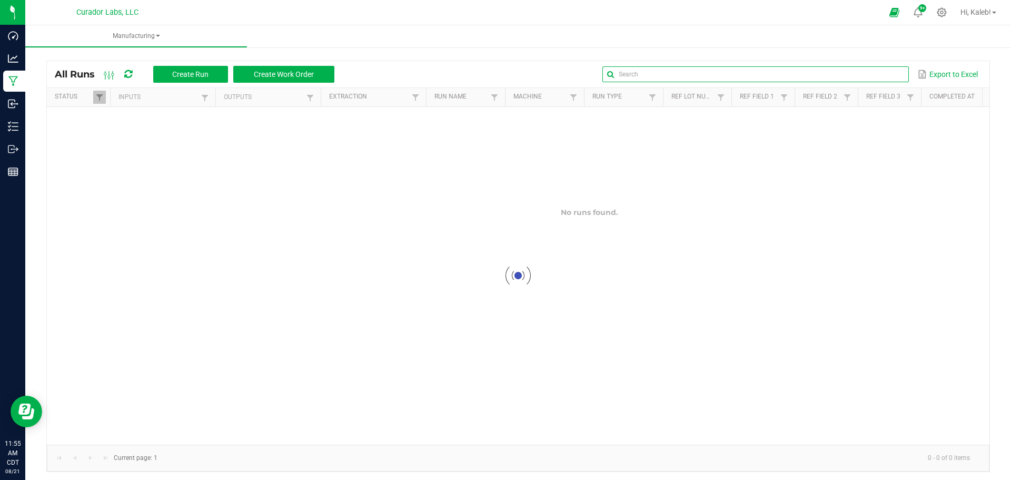
click at [879, 81] on input "text" at bounding box center [755, 74] width 306 height 16
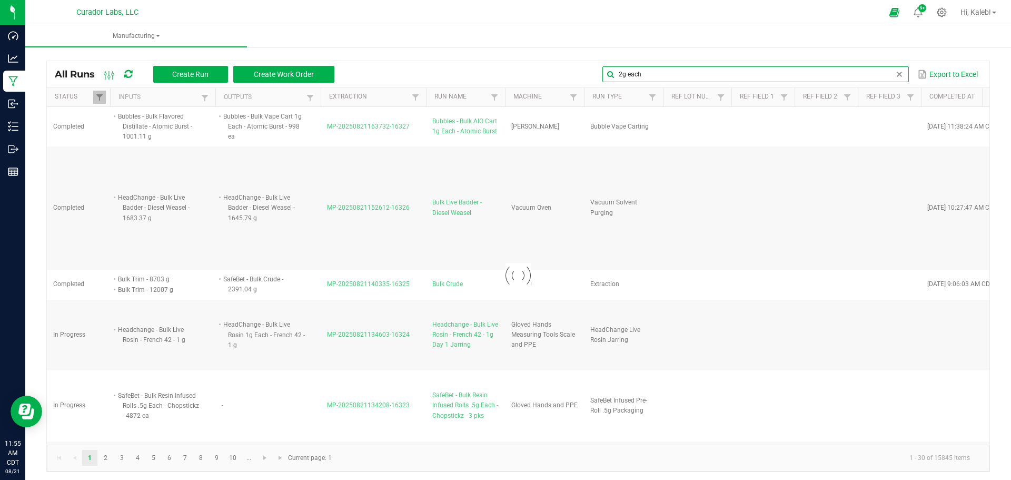
type input "2g each"
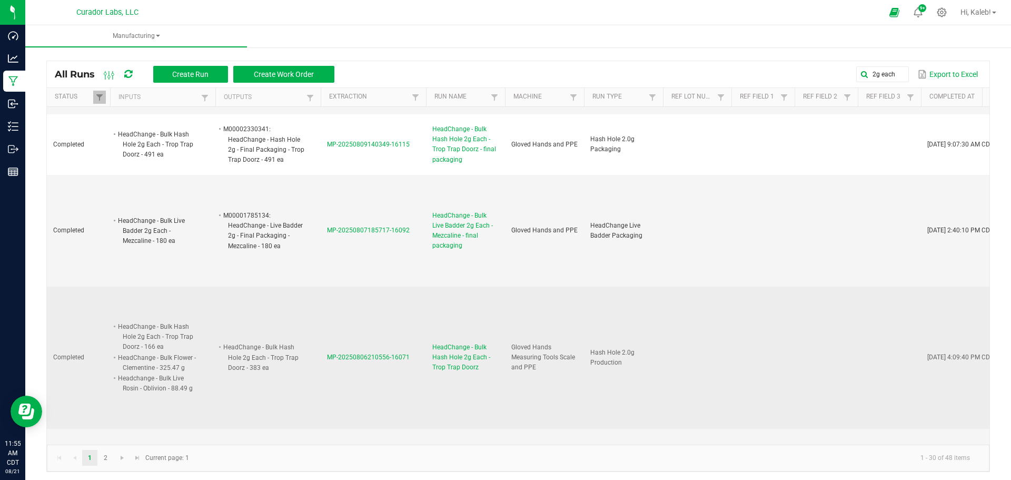
scroll to position [737, 0]
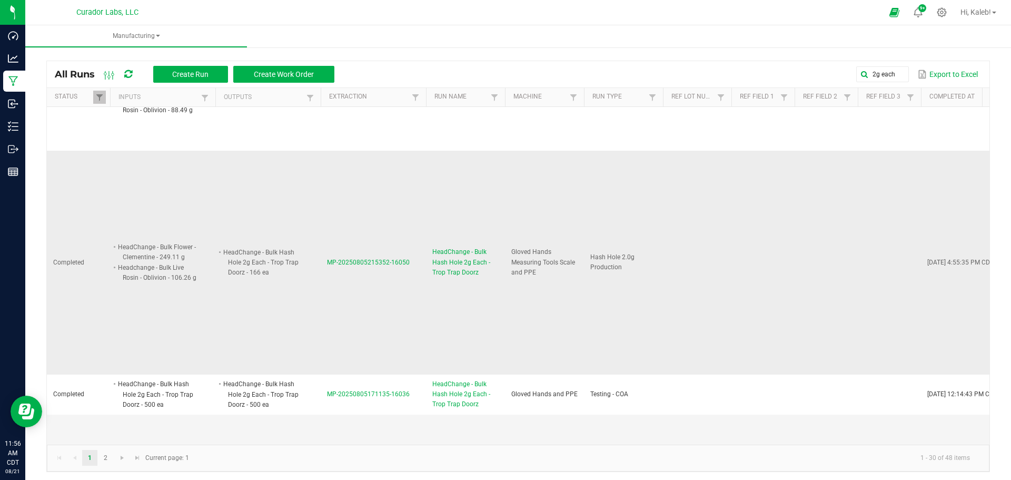
click at [362, 258] on span "MP-20250805215352-16050" at bounding box center [368, 261] width 83 height 7
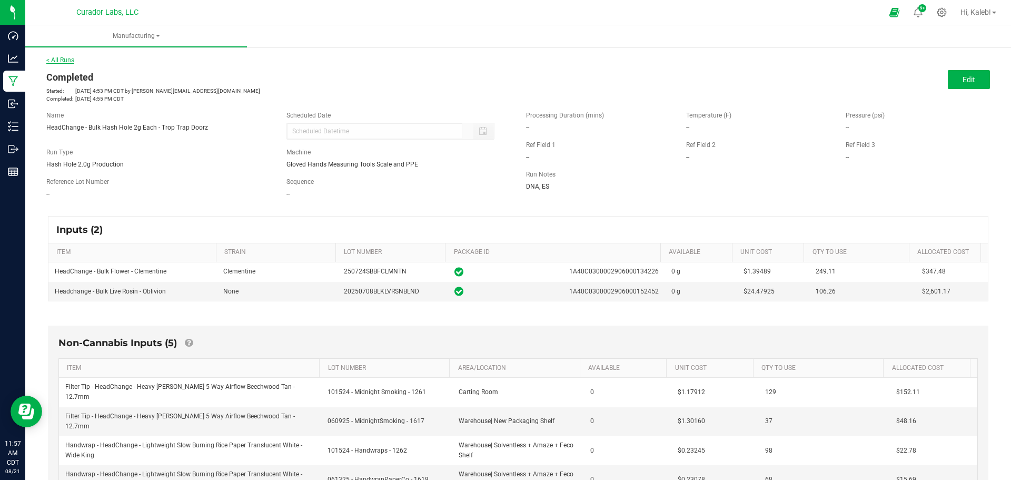
click at [66, 60] on link "< All Runs" at bounding box center [60, 59] width 28 height 7
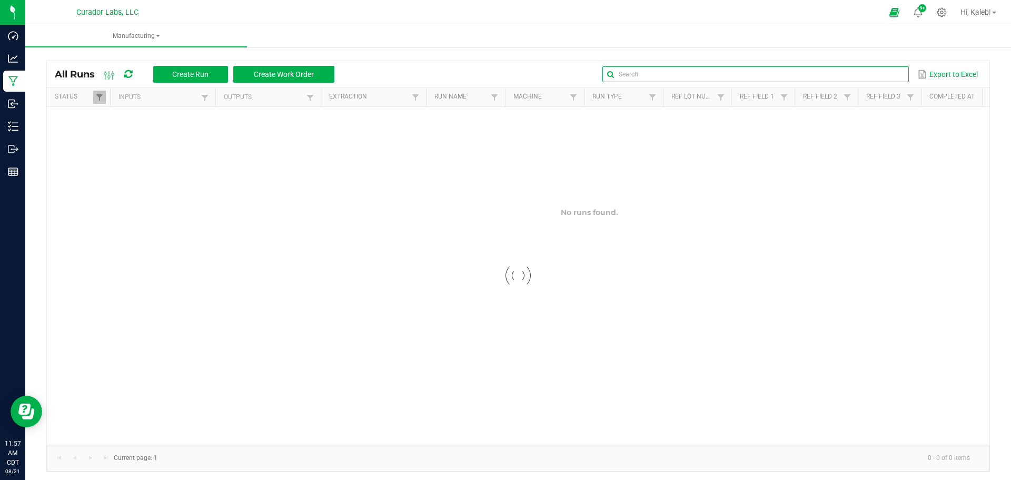
click at [879, 75] on input "text" at bounding box center [755, 74] width 306 height 16
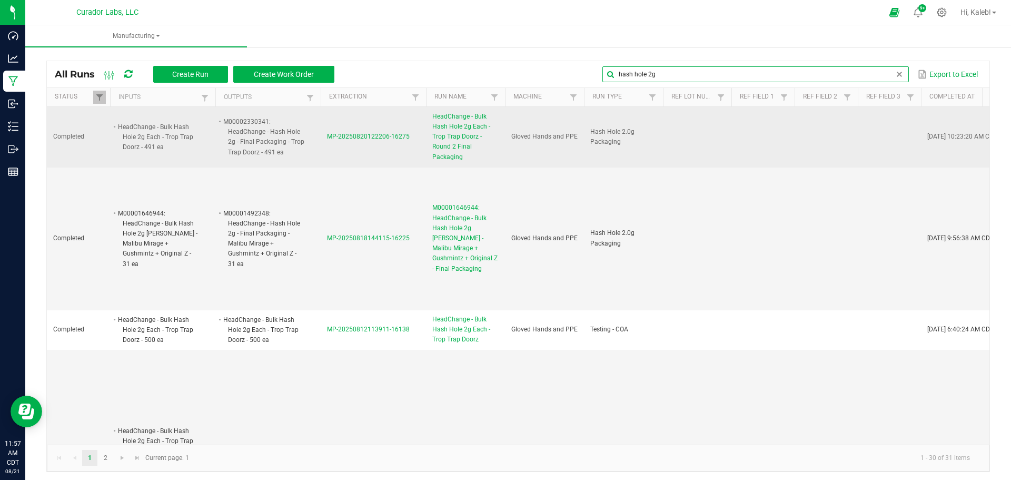
type input "hash hole 2g"
click at [368, 135] on span "MP-20250820122206-16275" at bounding box center [368, 136] width 83 height 7
